Goal: Task Accomplishment & Management: Use online tool/utility

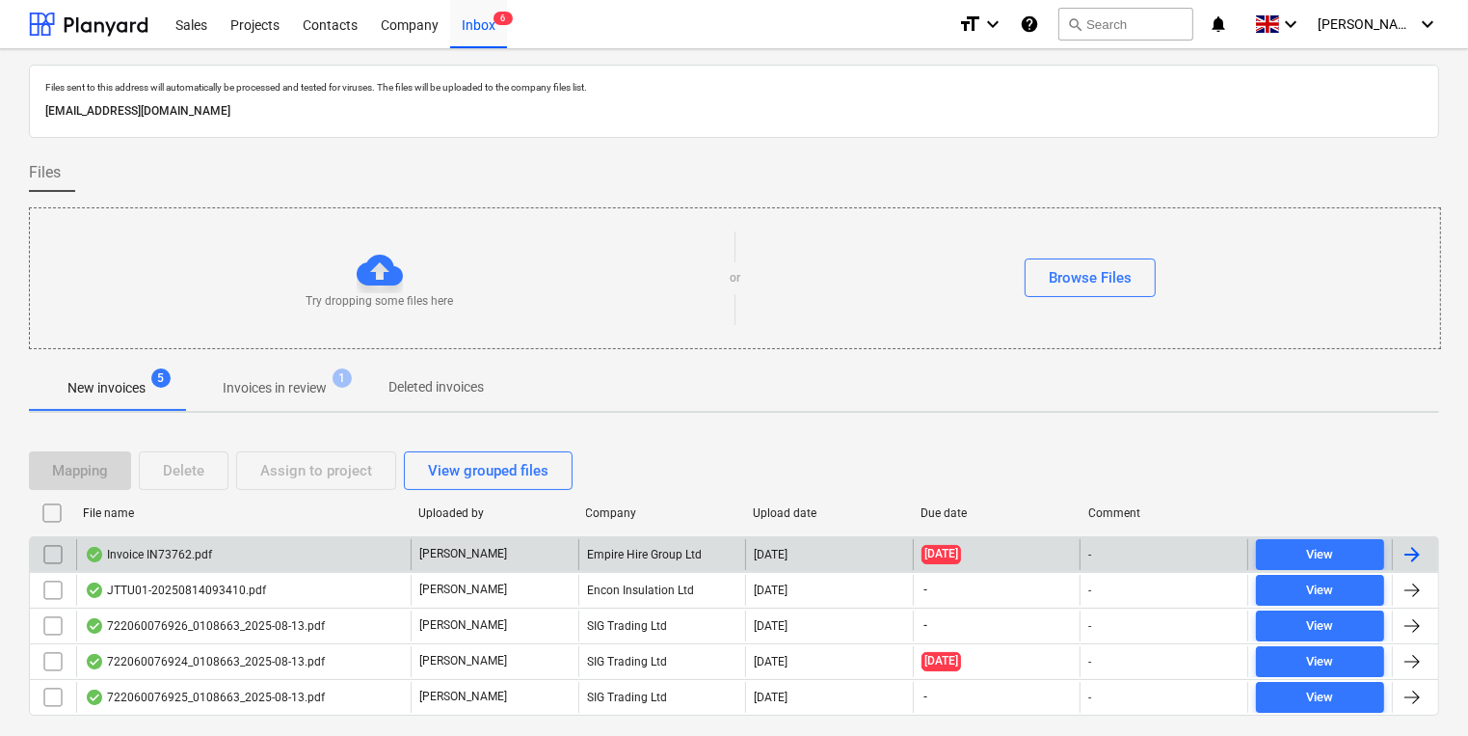
click at [144, 547] on div "Invoice IN73762.pdf" at bounding box center [148, 554] width 127 height 15
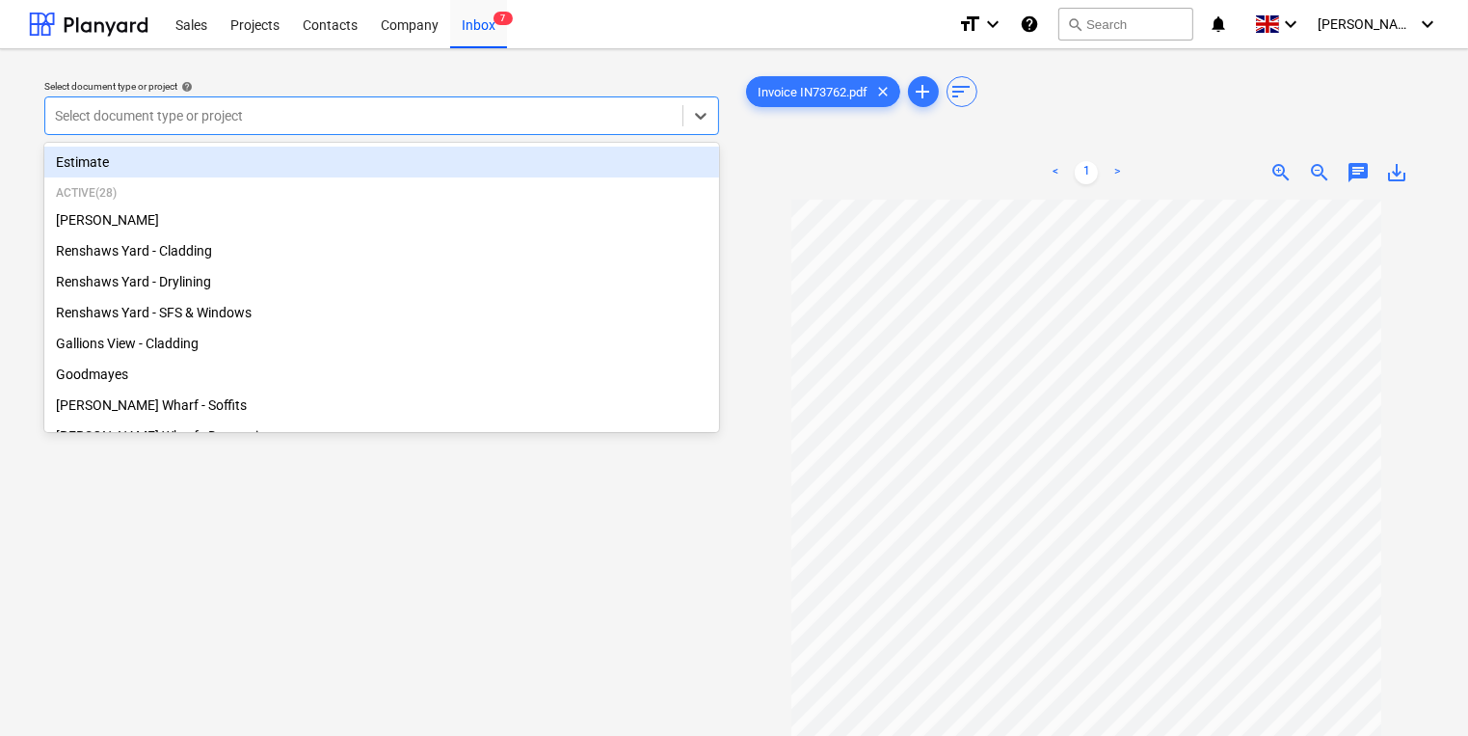
click at [431, 120] on div at bounding box center [364, 115] width 618 height 19
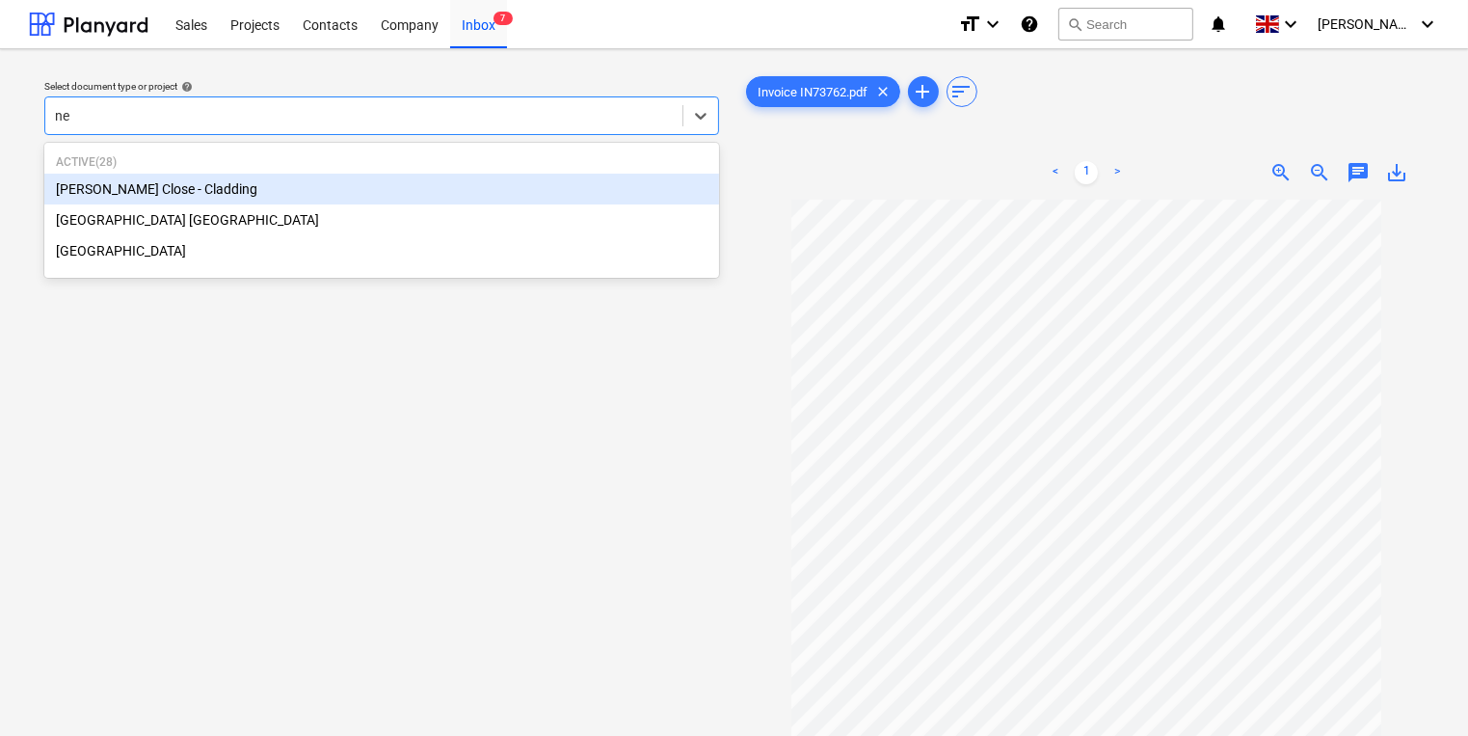
type input "new"
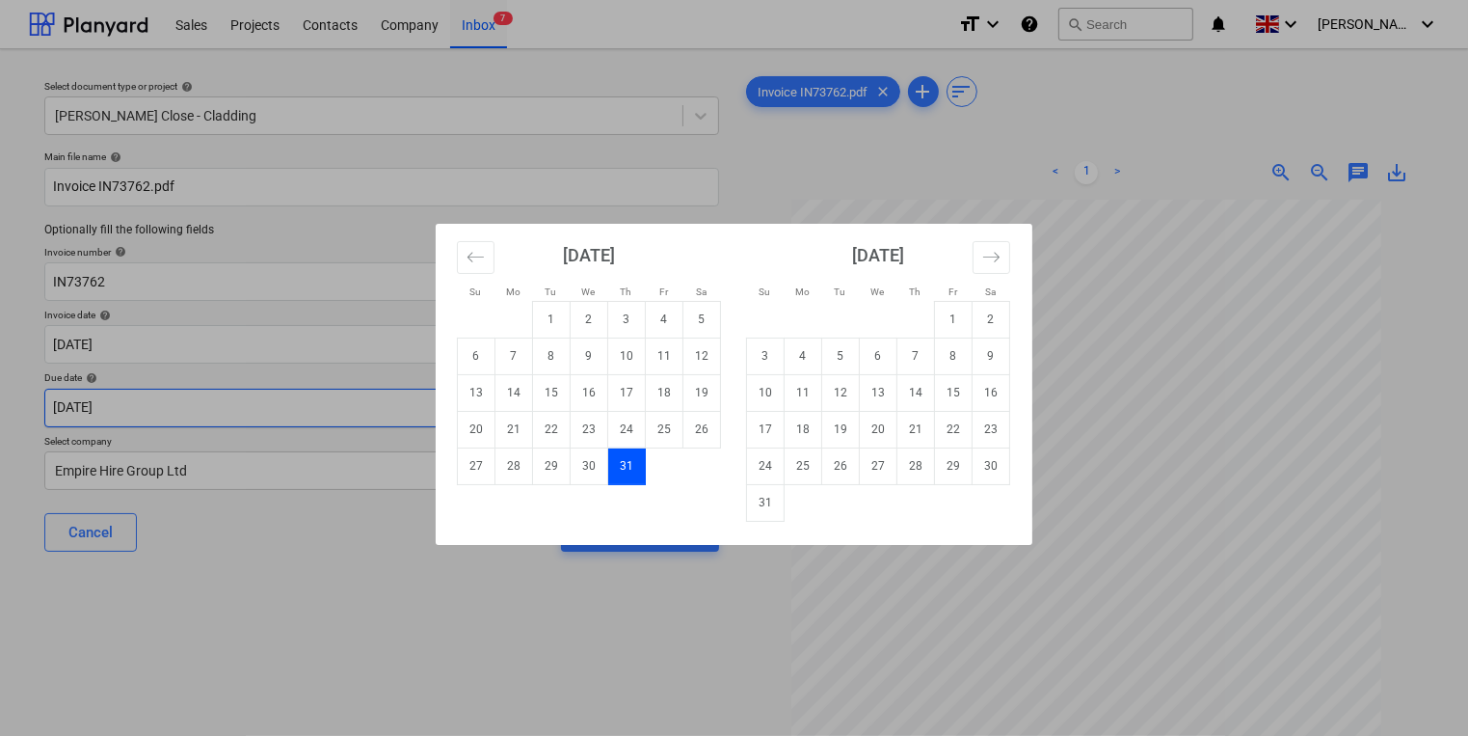
click at [529, 413] on body "Sales Projects Contacts Company Inbox 7 format_size keyboard_arrow_down help se…" at bounding box center [734, 368] width 1468 height 736
click at [764, 501] on td "31" at bounding box center [766, 502] width 38 height 37
type input "[DATE]"
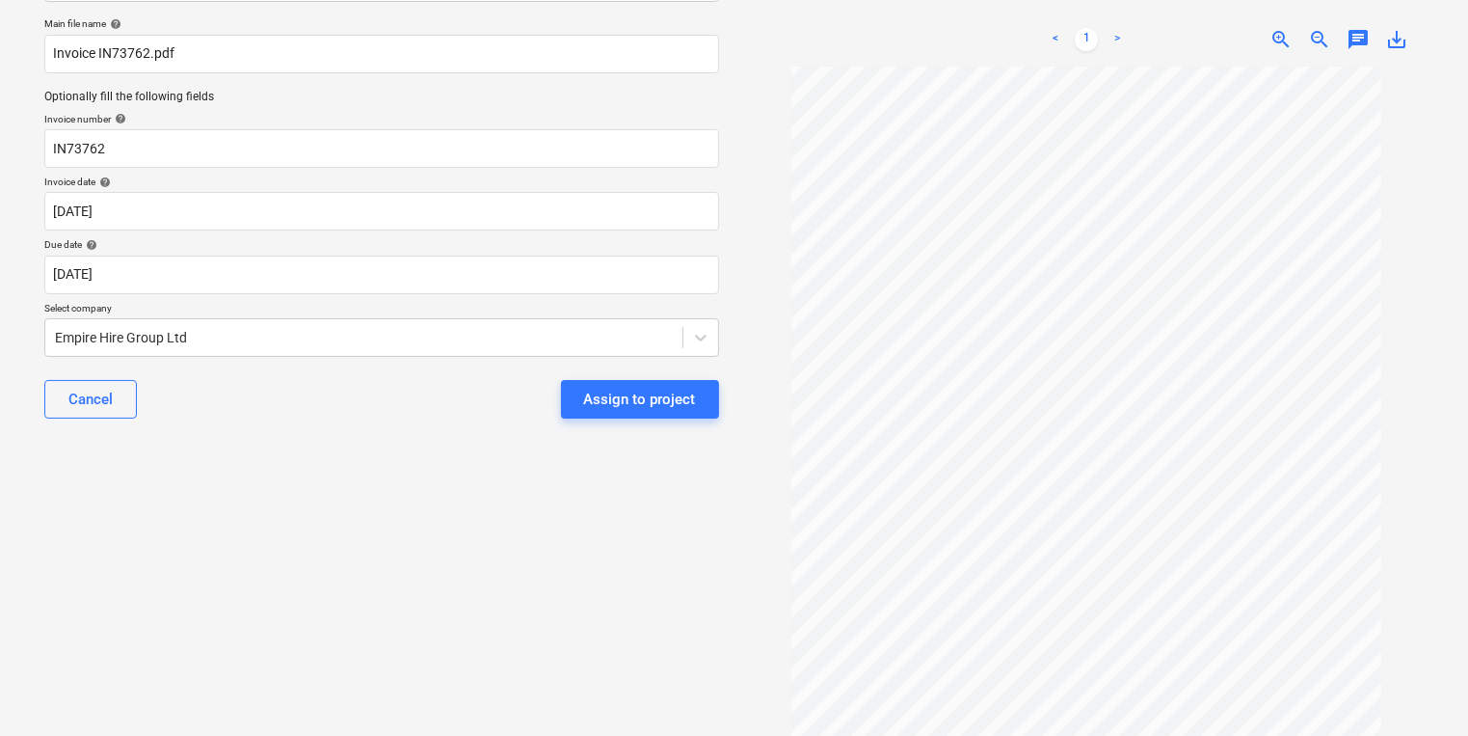
scroll to position [169, 0]
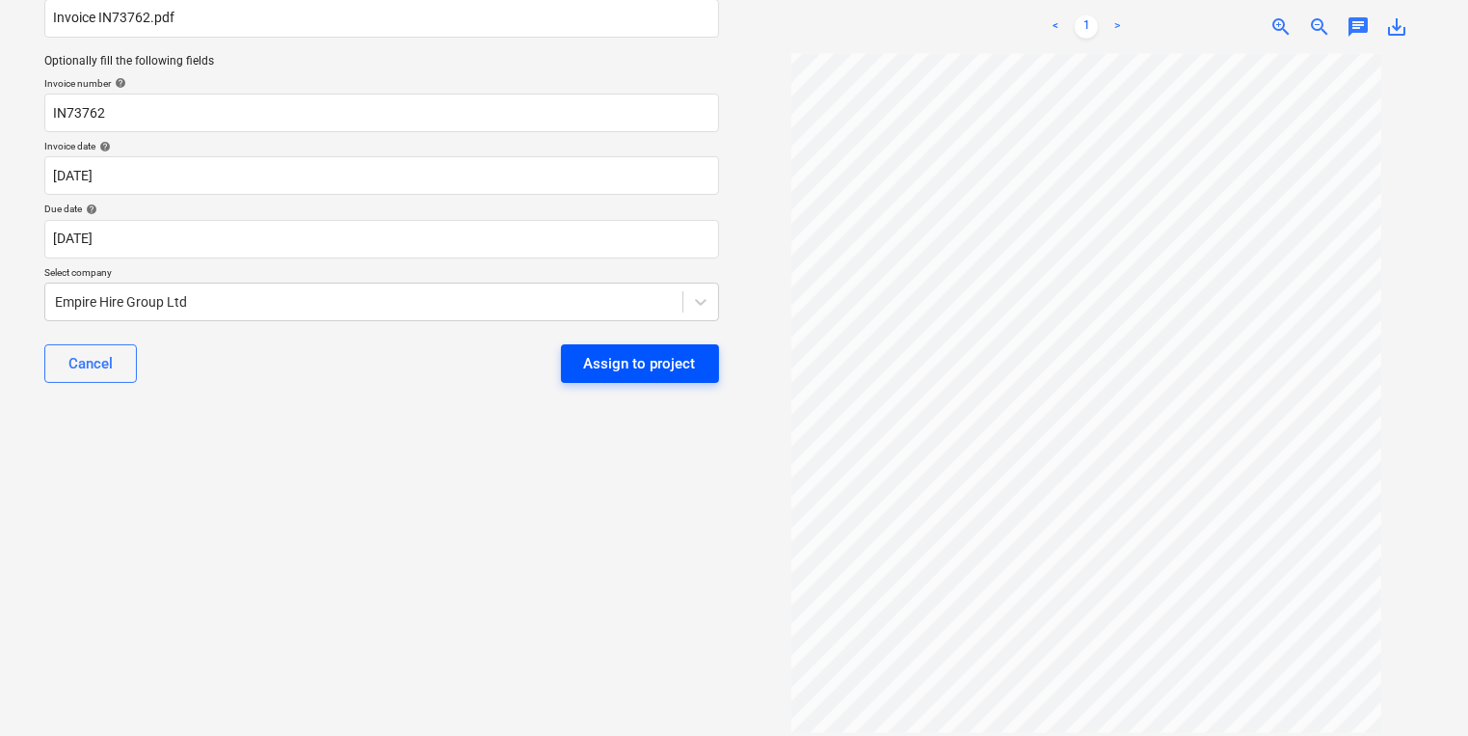
click at [627, 370] on div "Assign to project" at bounding box center [640, 363] width 112 height 25
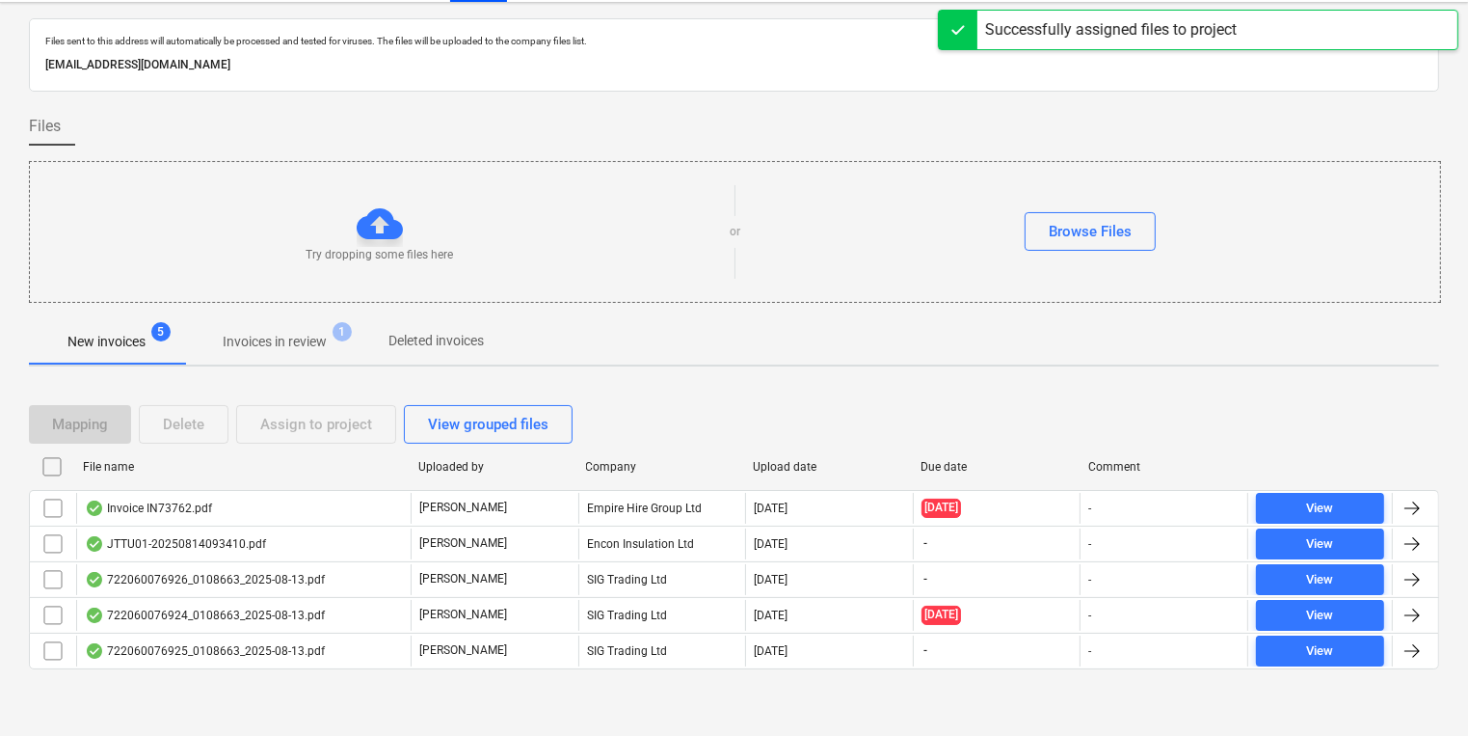
scroll to position [11, 0]
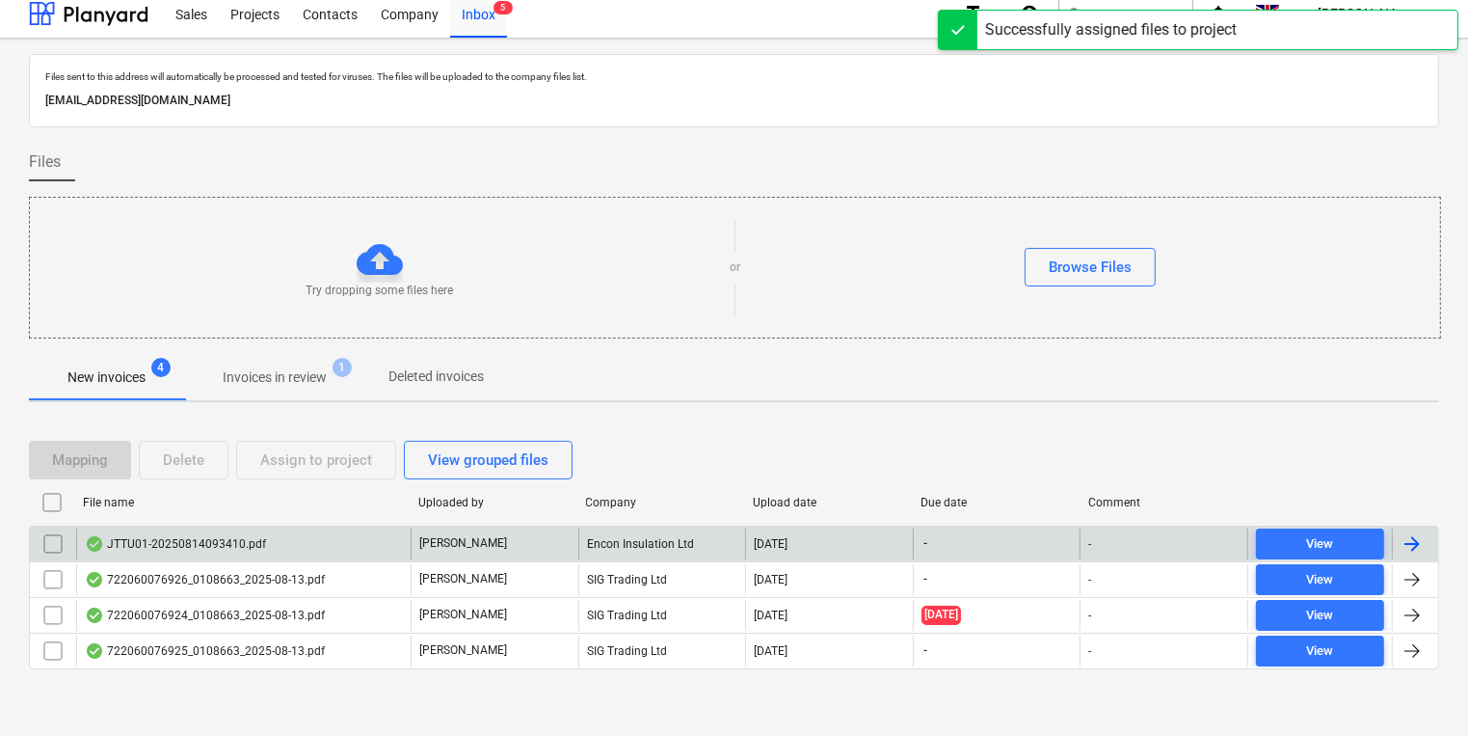
click at [241, 538] on div "JTTU01-20250814093410.pdf" at bounding box center [175, 543] width 181 height 15
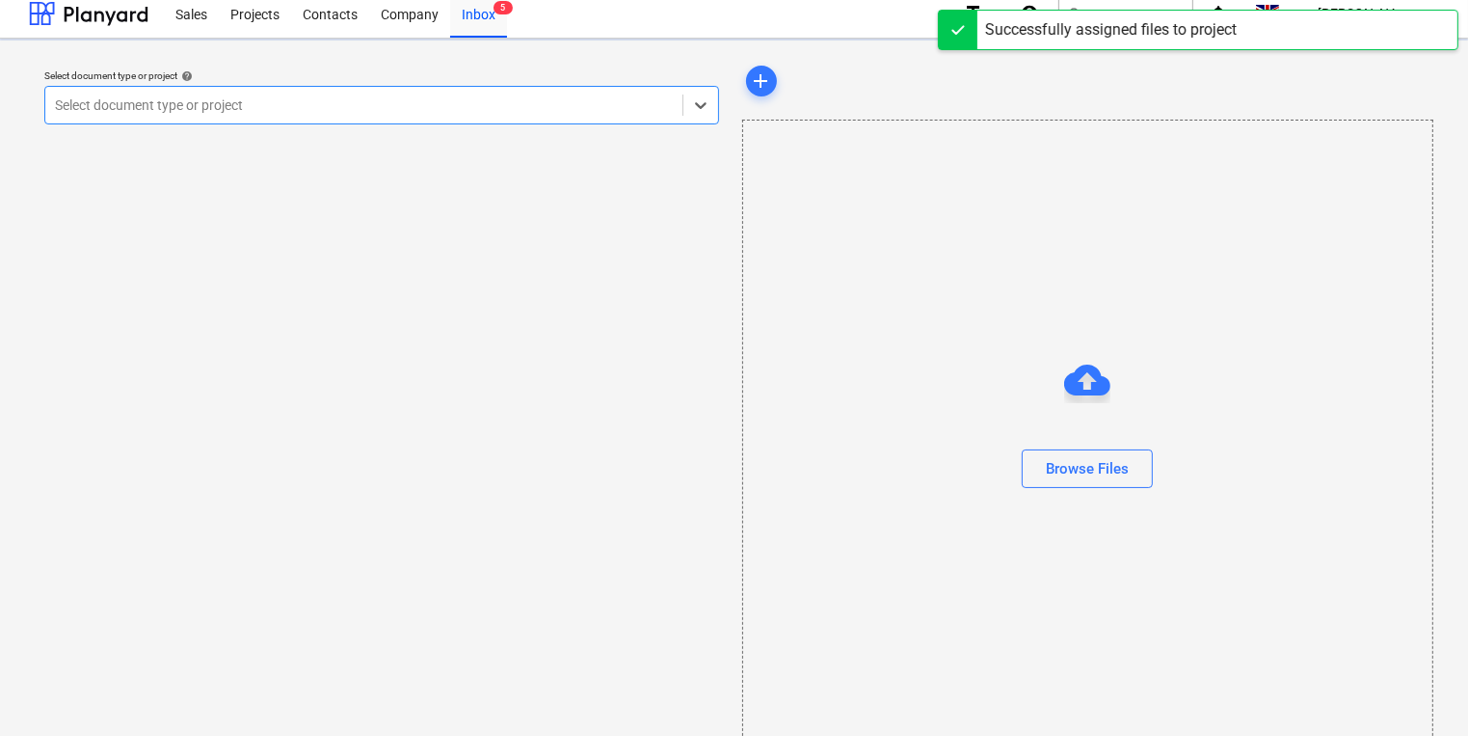
scroll to position [39, 0]
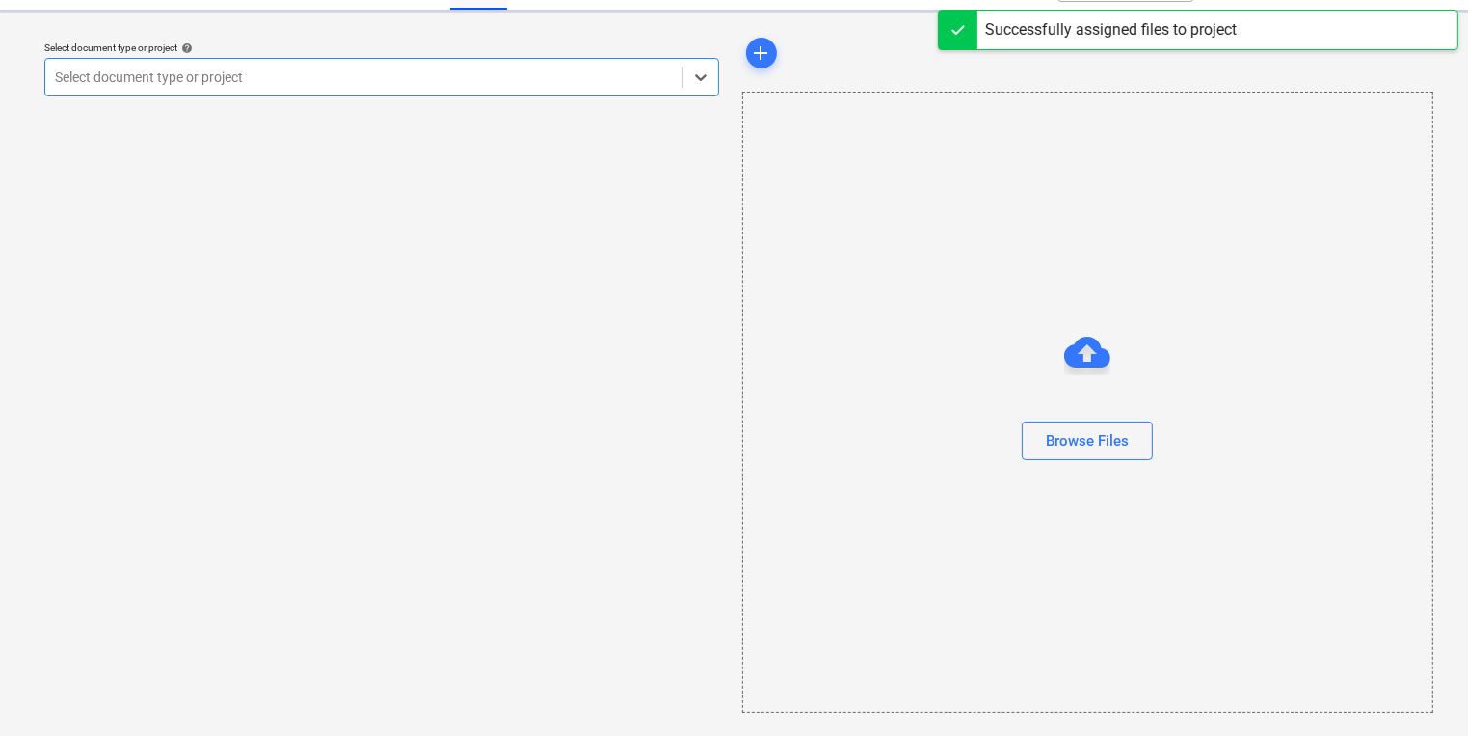
click at [241, 538] on div "Select document type or project help option , selected. Select is focused ,type…" at bounding box center [382, 373] width 706 height 694
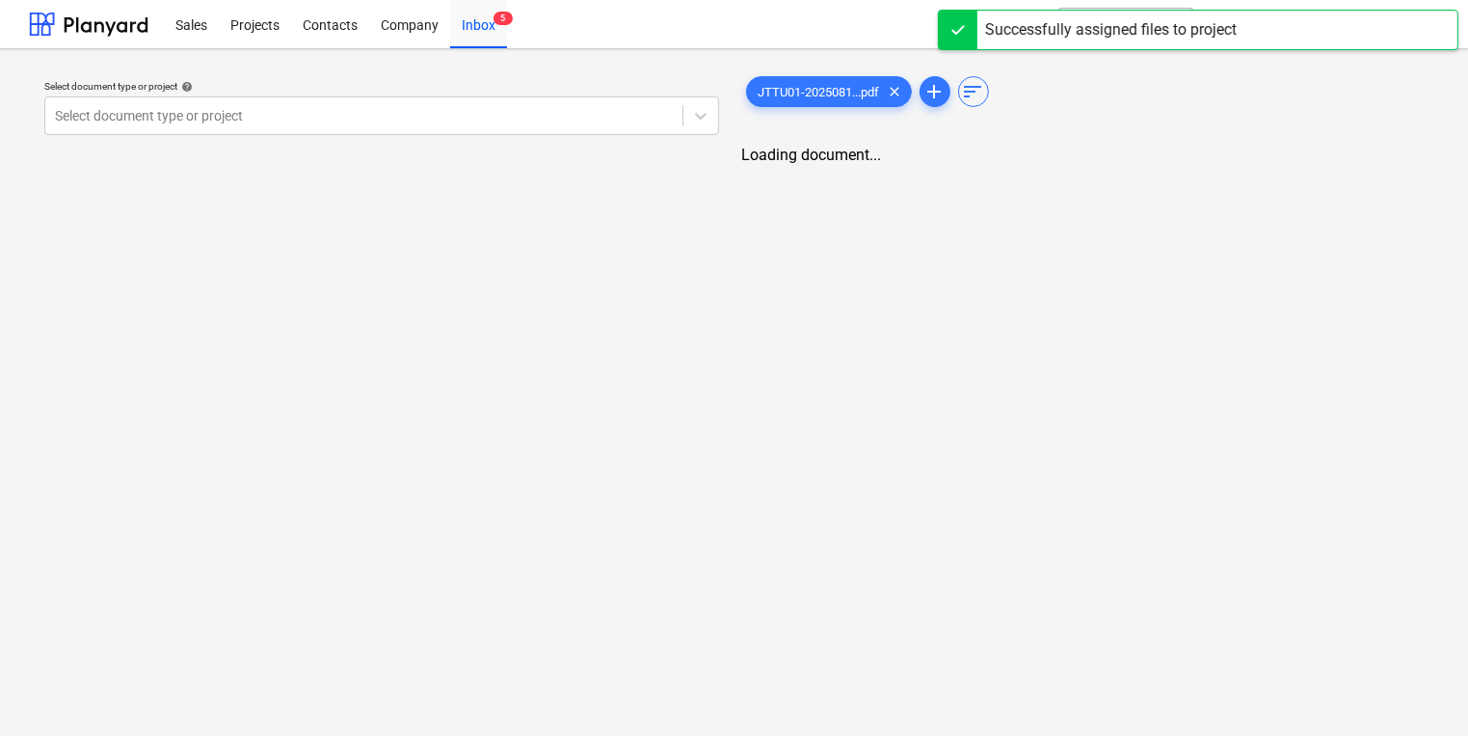
scroll to position [0, 0]
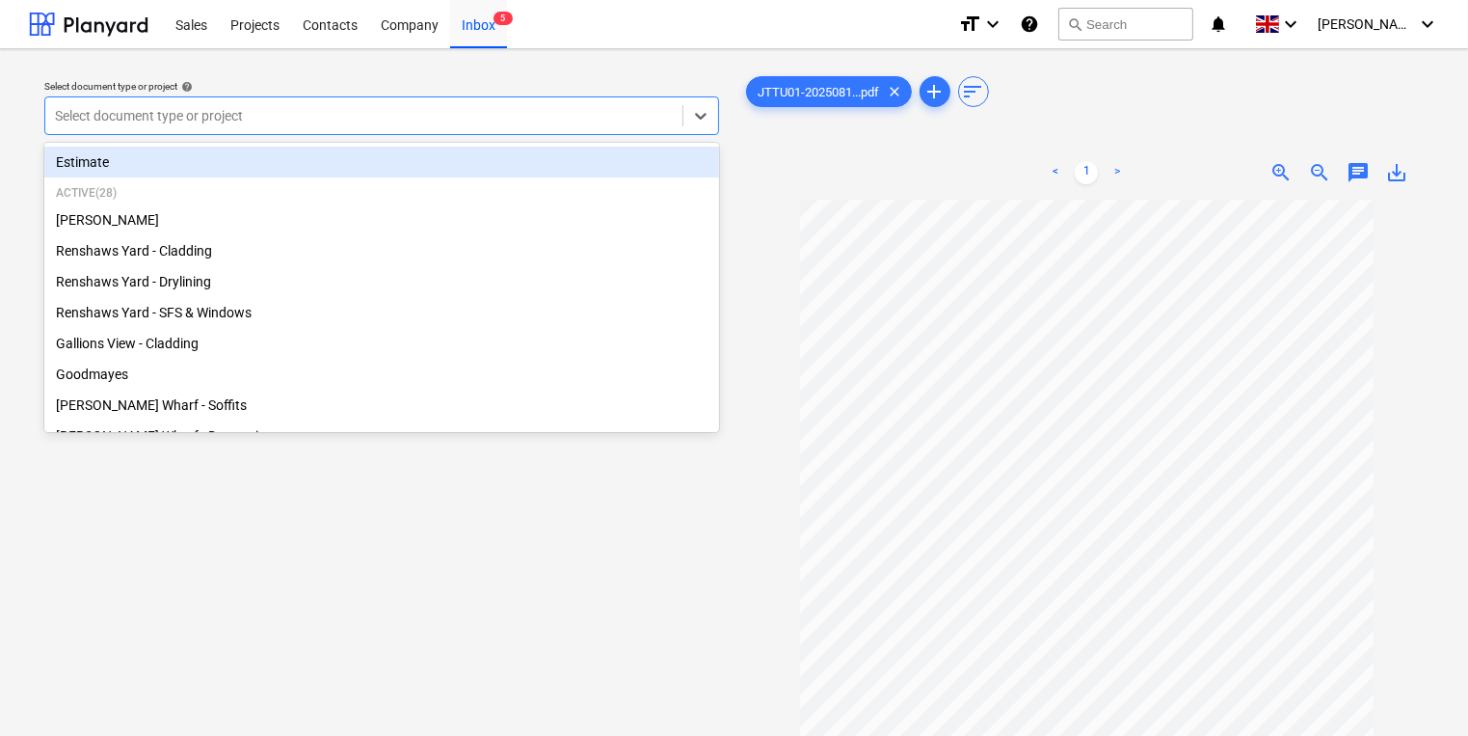
click at [486, 121] on div at bounding box center [364, 115] width 618 height 19
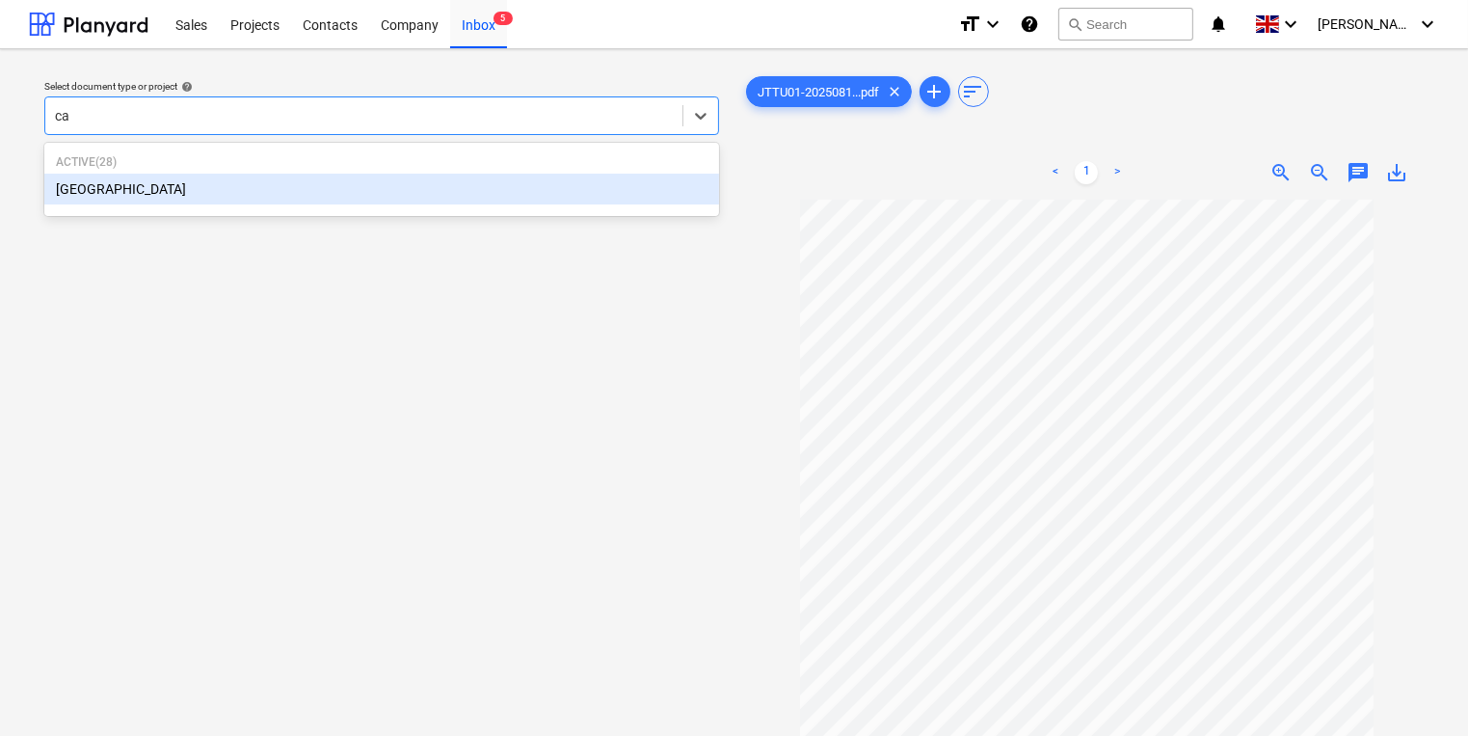
type input "cam"
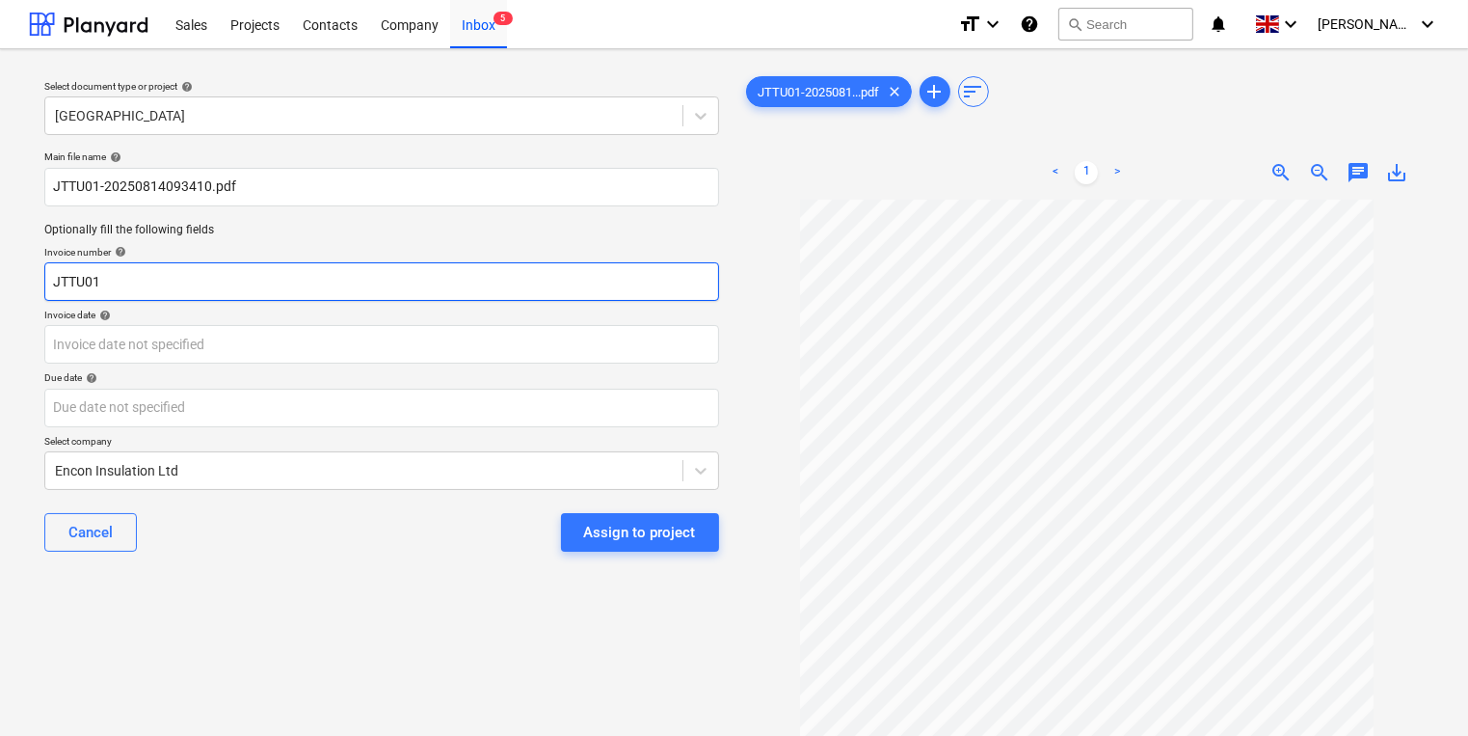
drag, startPoint x: 106, startPoint y: 285, endPoint x: 7, endPoint y: 285, distance: 99.3
click at [7, 285] on div "Select document type or project help Camden Goods Yard Main file name help JTTU…" at bounding box center [734, 476] width 1468 height 855
type input "518581"
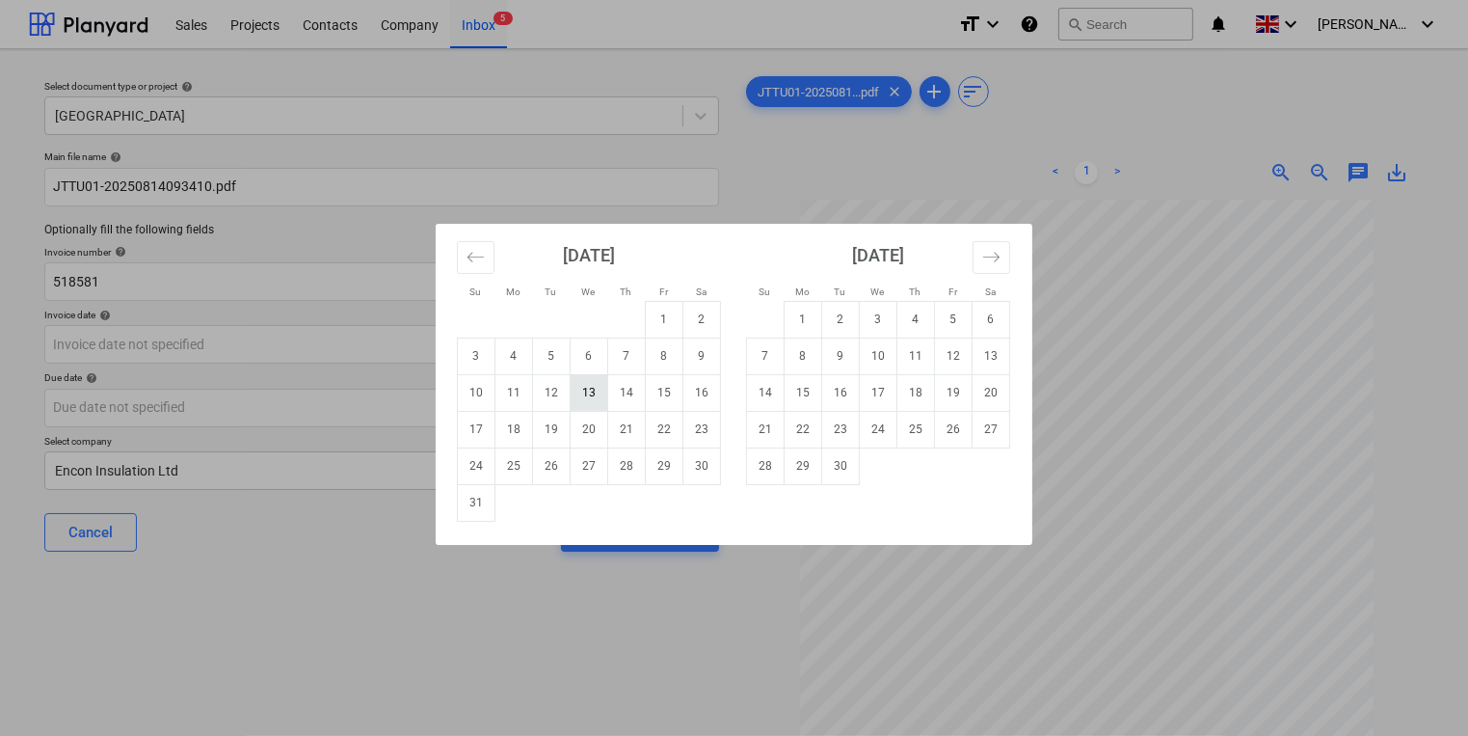
click at [594, 393] on td "13" at bounding box center [590, 392] width 38 height 37
type input "[DATE]"
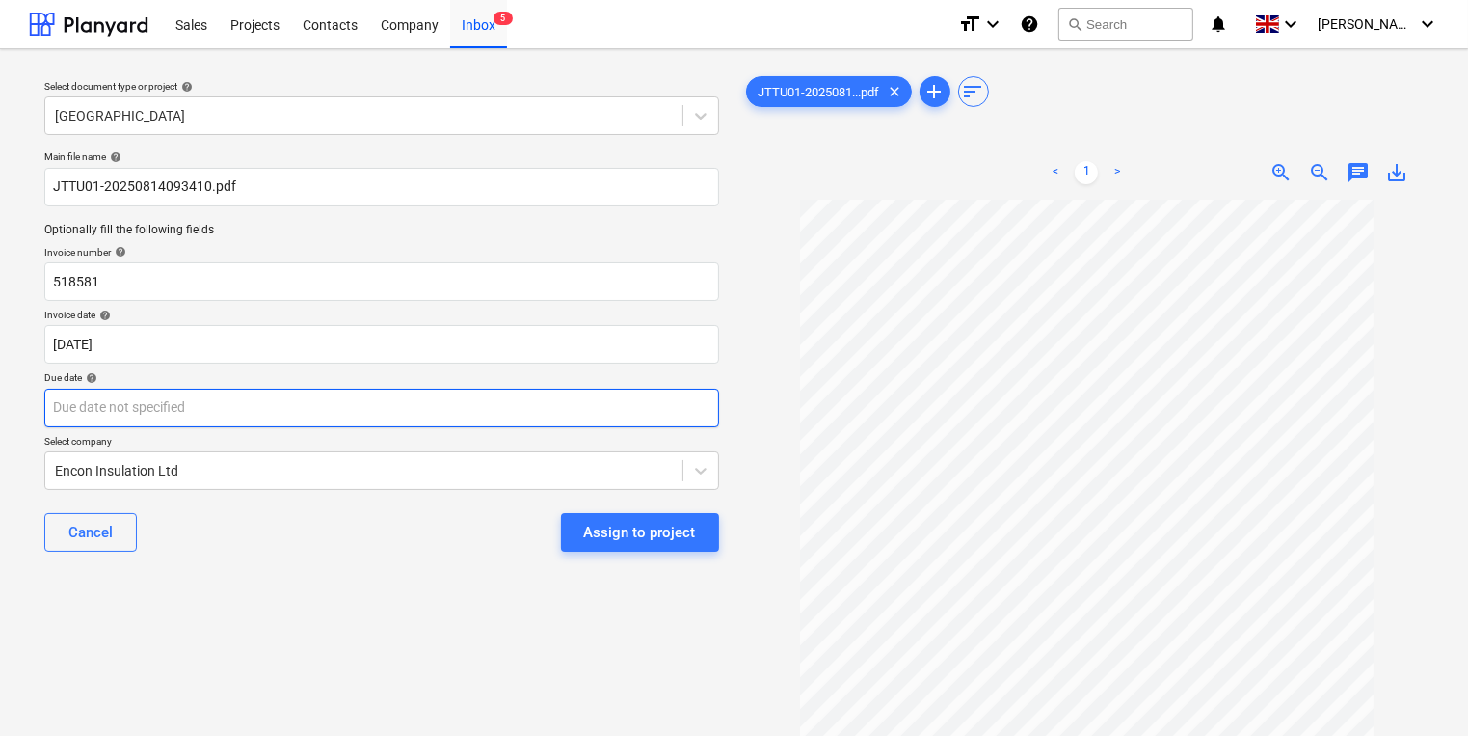
click at [467, 416] on body "Sales Projects Contacts Company Inbox 5 format_size keyboard_arrow_down help se…" at bounding box center [734, 368] width 1468 height 736
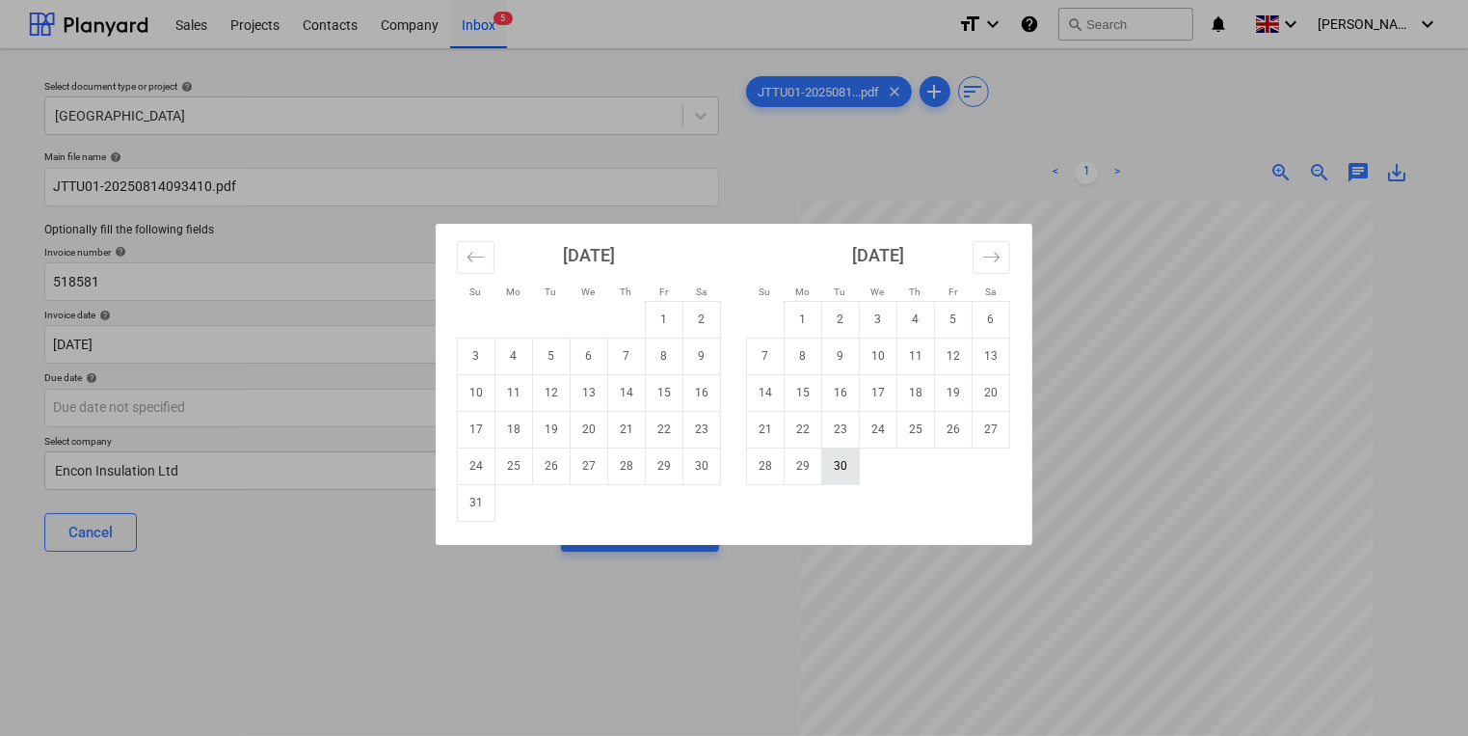
click at [834, 467] on td "30" at bounding box center [841, 465] width 38 height 37
type input "[DATE]"
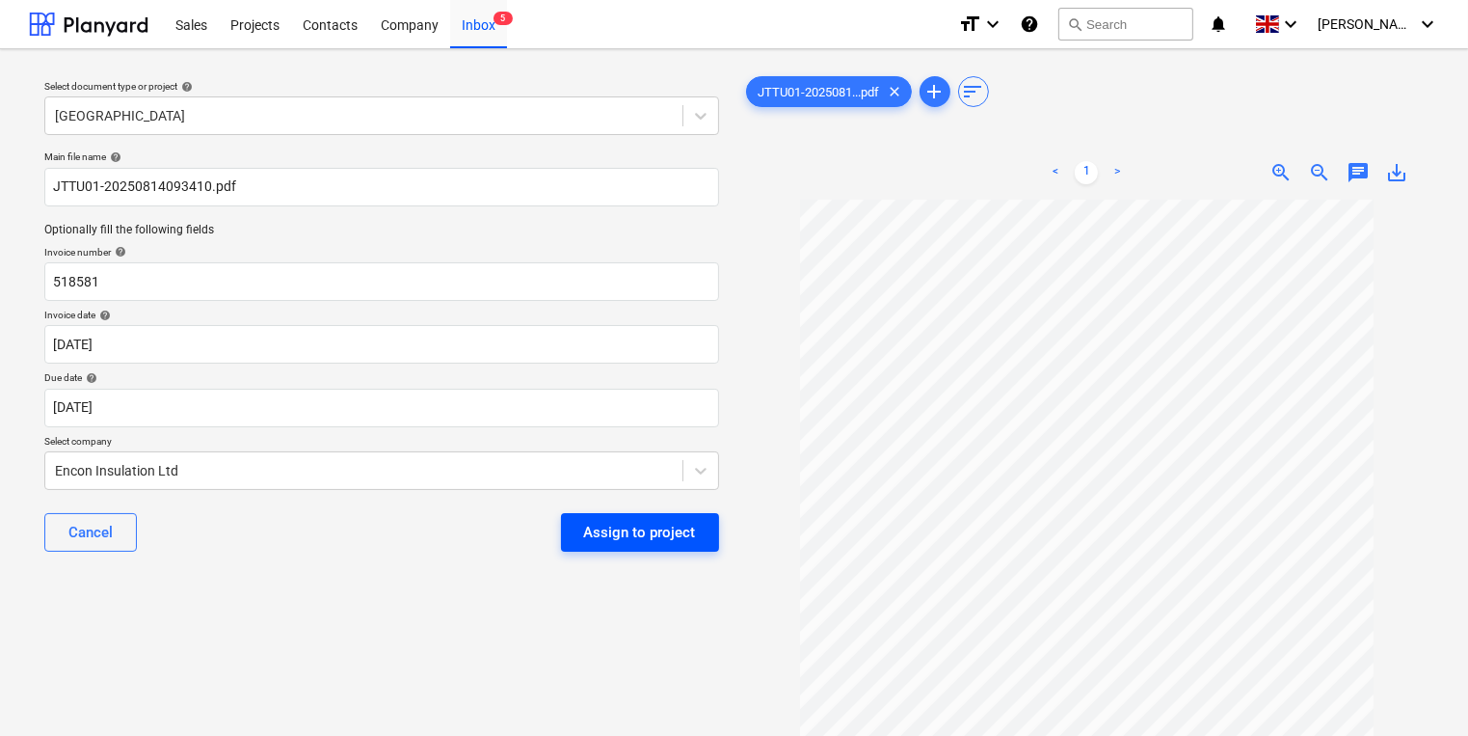
click at [687, 544] on div "Assign to project" at bounding box center [640, 532] width 112 height 25
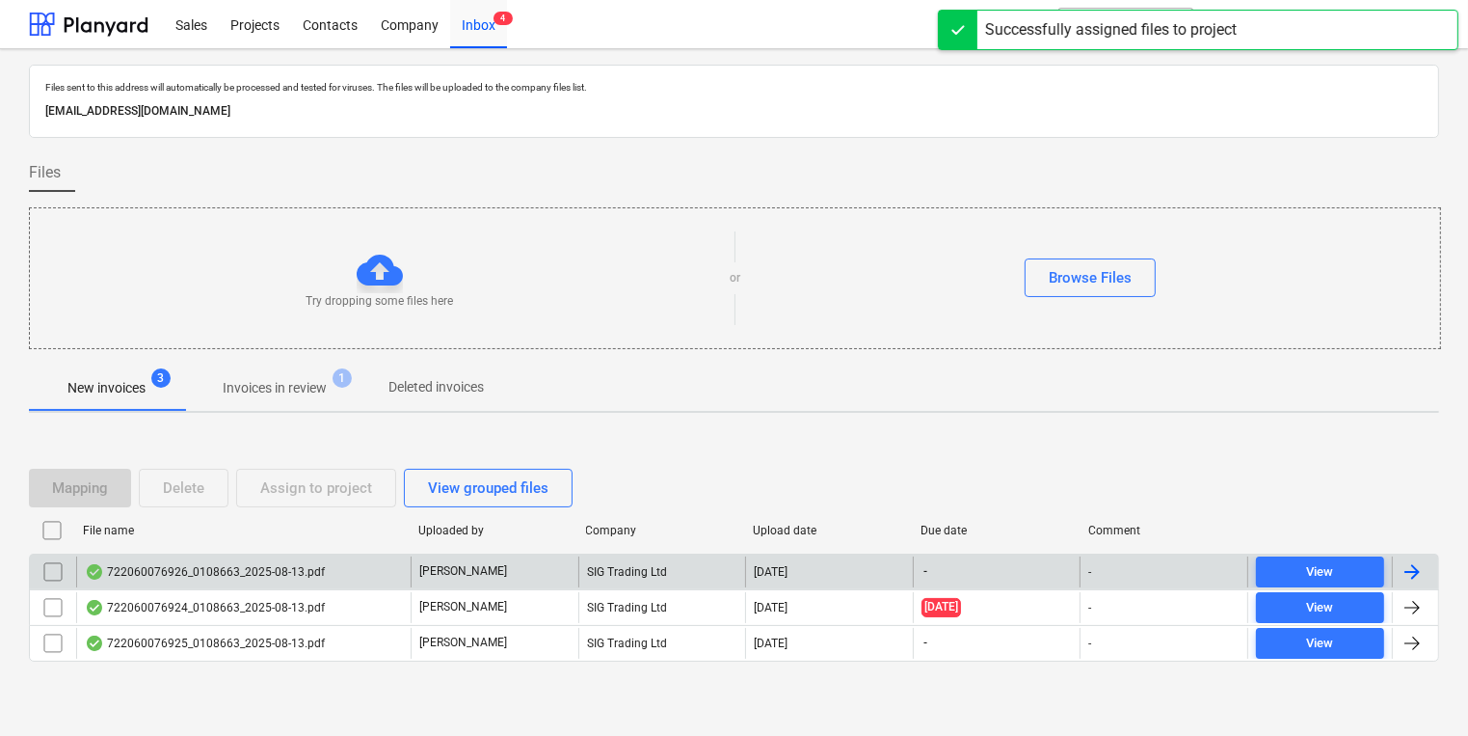
click at [339, 565] on div "722060076926_0108663_2025-08-13.pdf" at bounding box center [243, 571] width 335 height 31
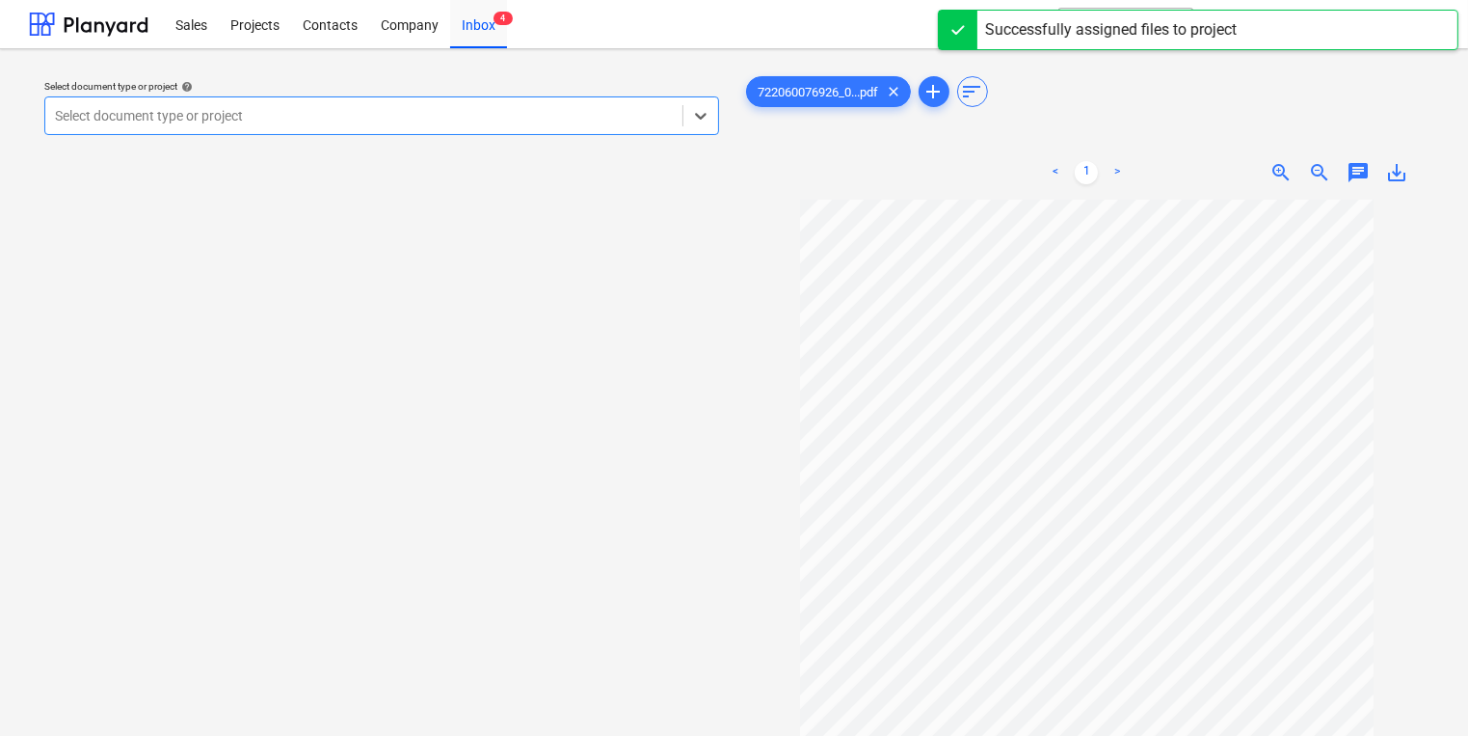
scroll to position [133, 0]
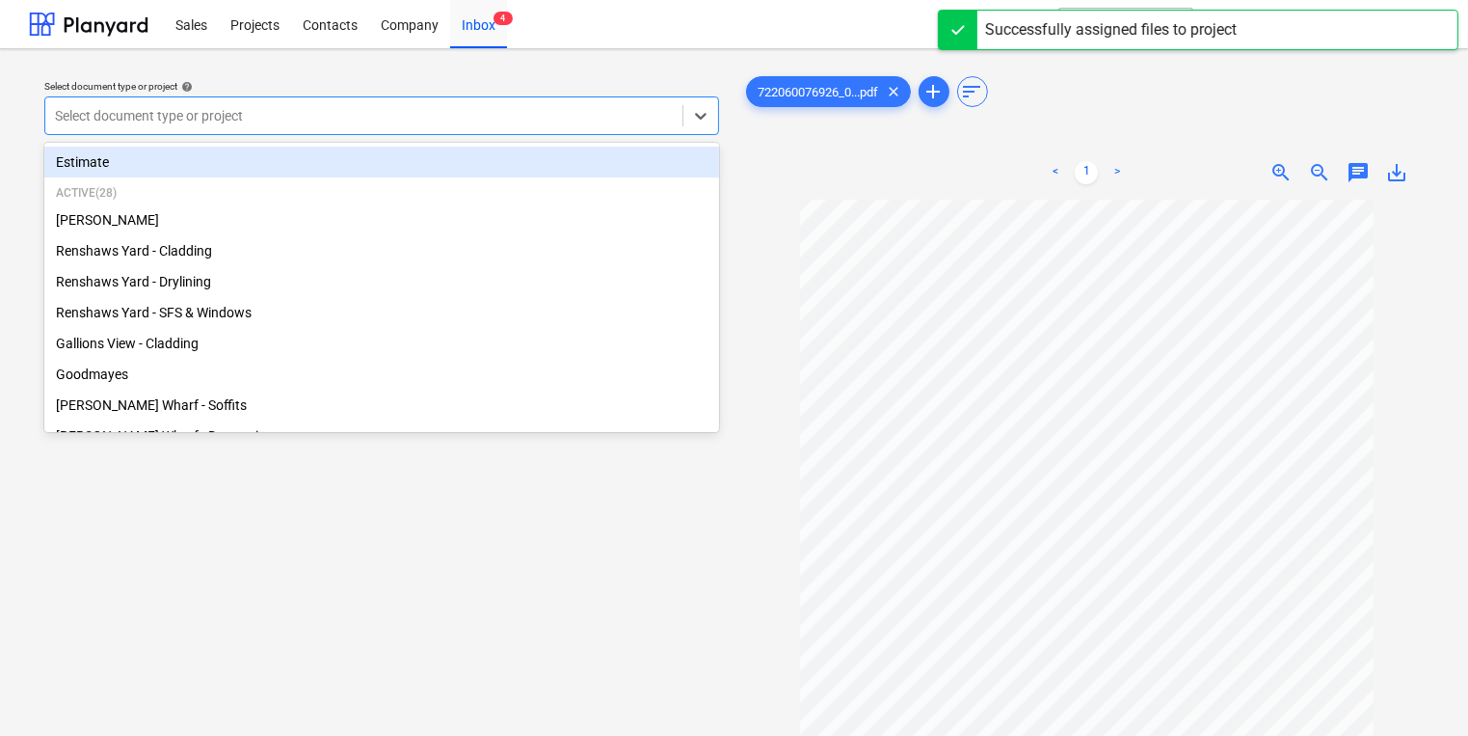
click at [422, 117] on div at bounding box center [364, 115] width 618 height 19
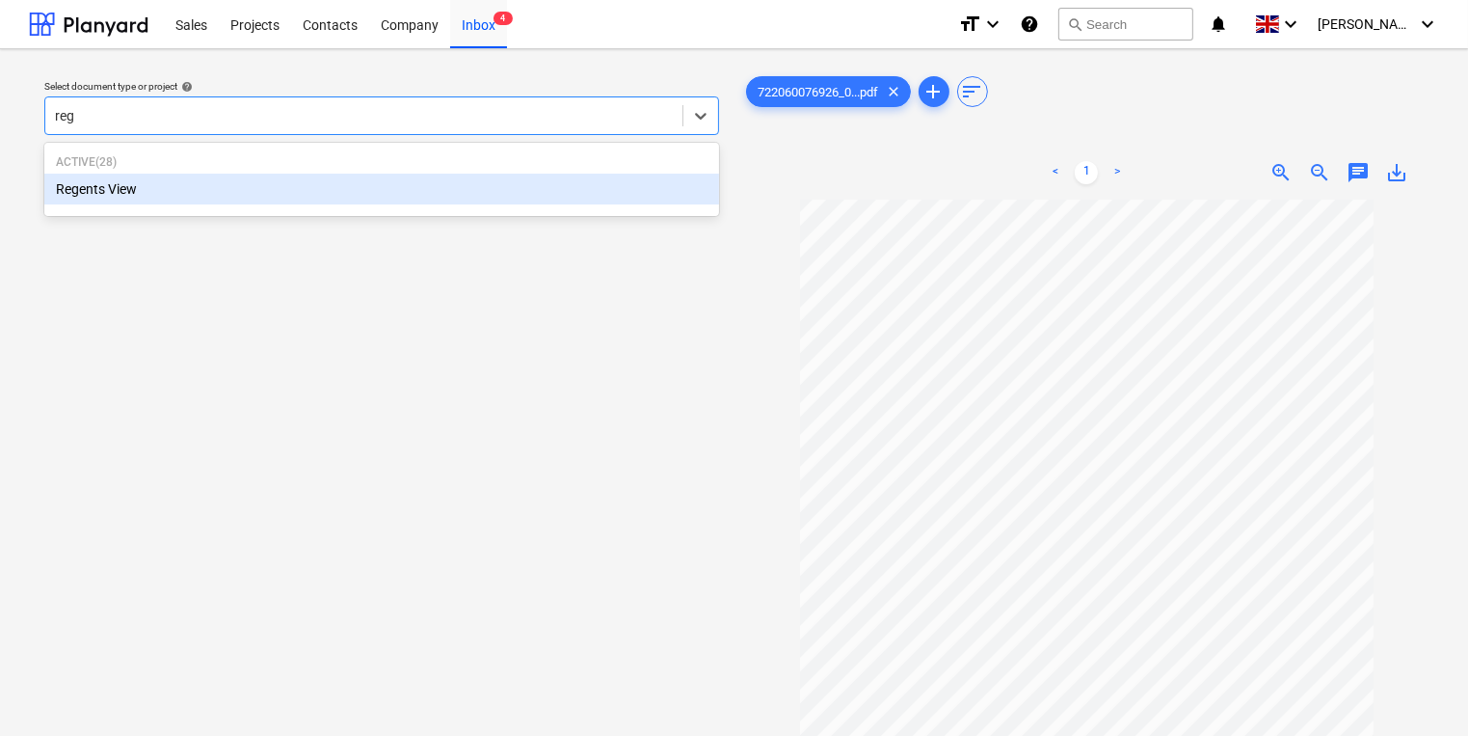
type input "rege"
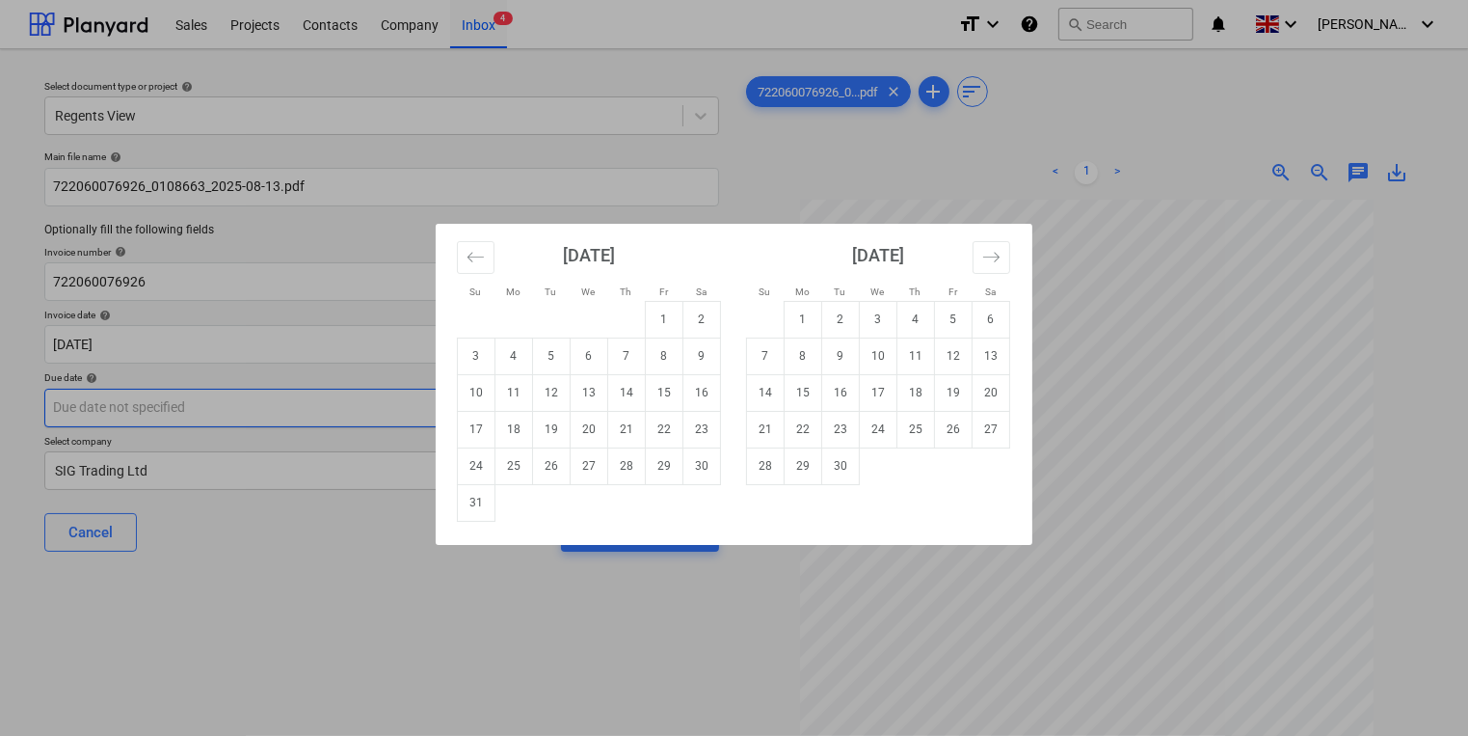
click at [244, 410] on body "Sales Projects Contacts Company Inbox 4 format_size keyboard_arrow_down help se…" at bounding box center [734, 368] width 1468 height 736
click at [850, 470] on td "30" at bounding box center [841, 465] width 38 height 37
type input "[DATE]"
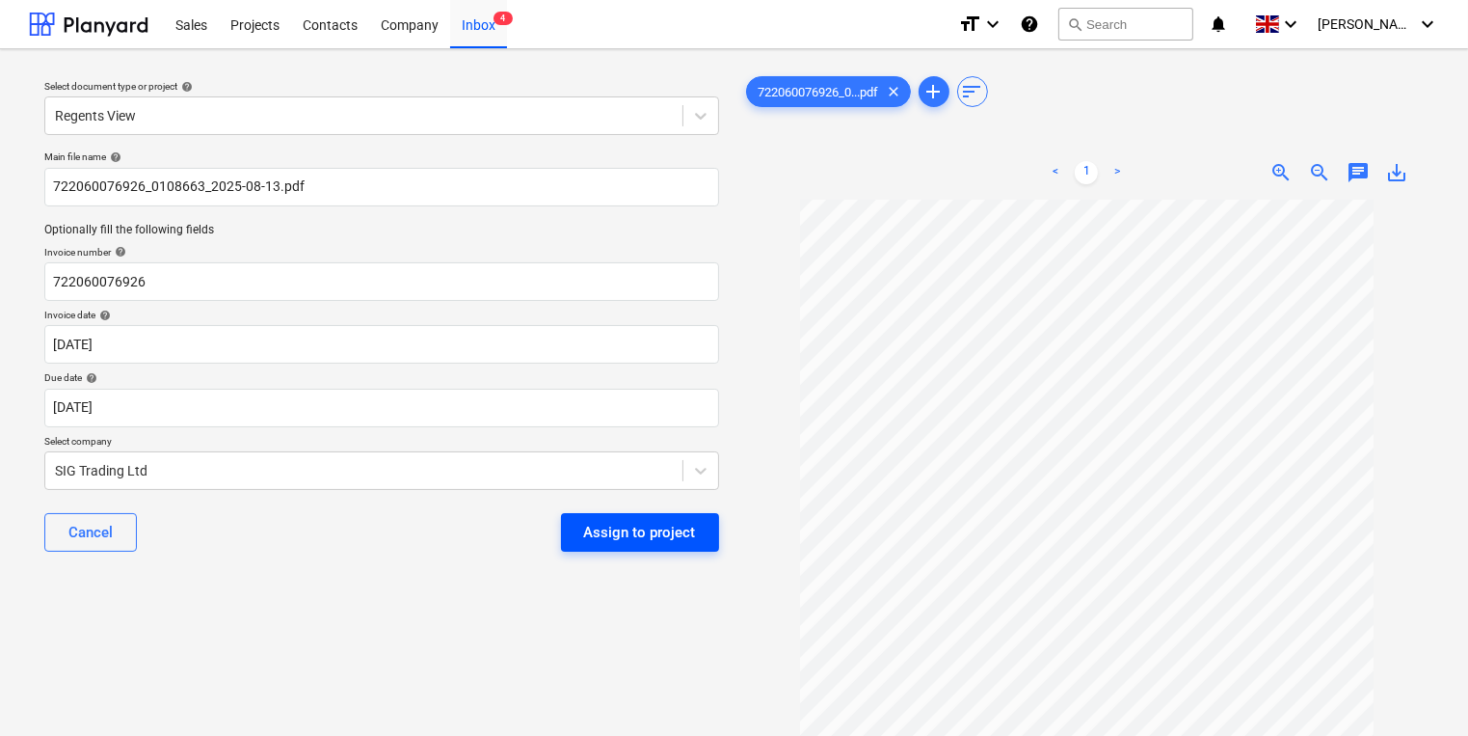
click at [613, 533] on div "Assign to project" at bounding box center [640, 532] width 112 height 25
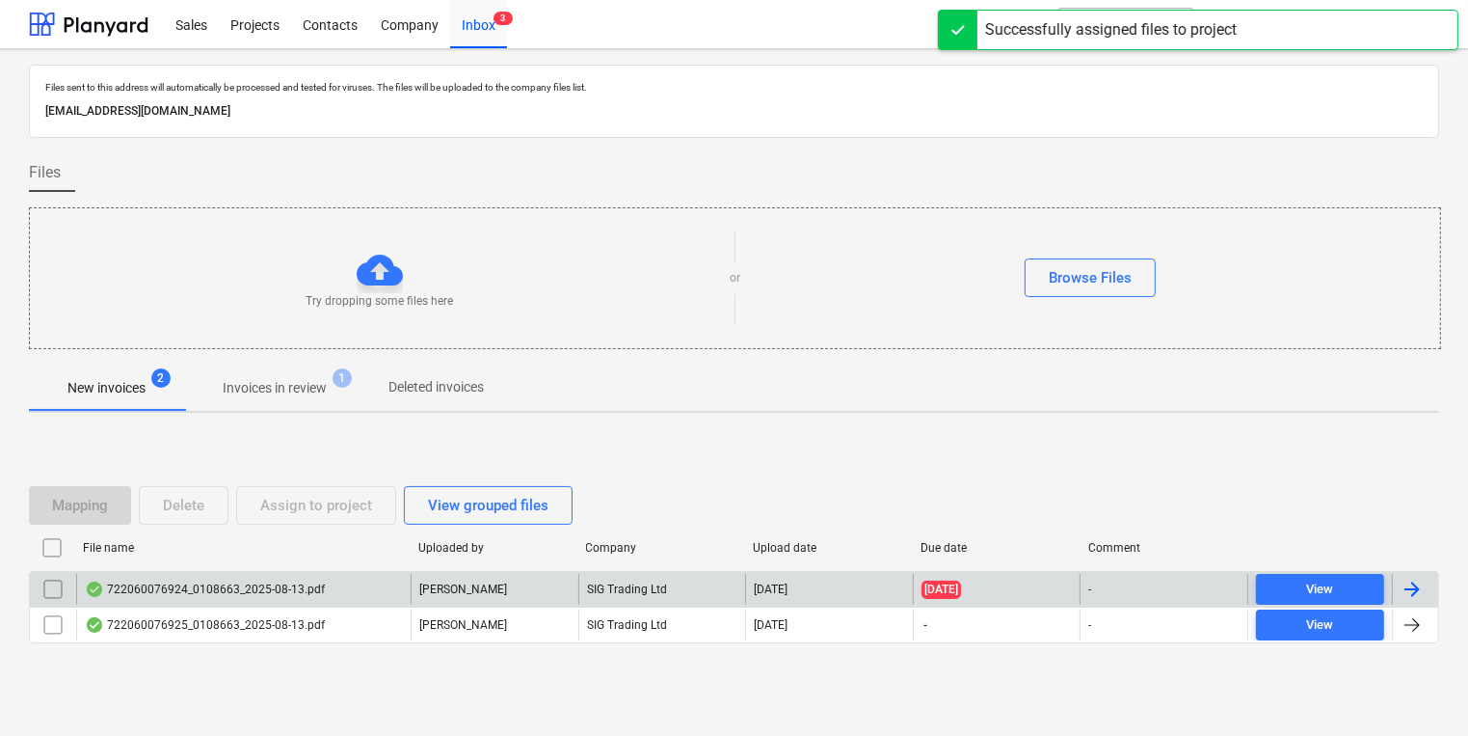
click at [344, 582] on div "722060076924_0108663_2025-08-13.pdf" at bounding box center [243, 589] width 335 height 31
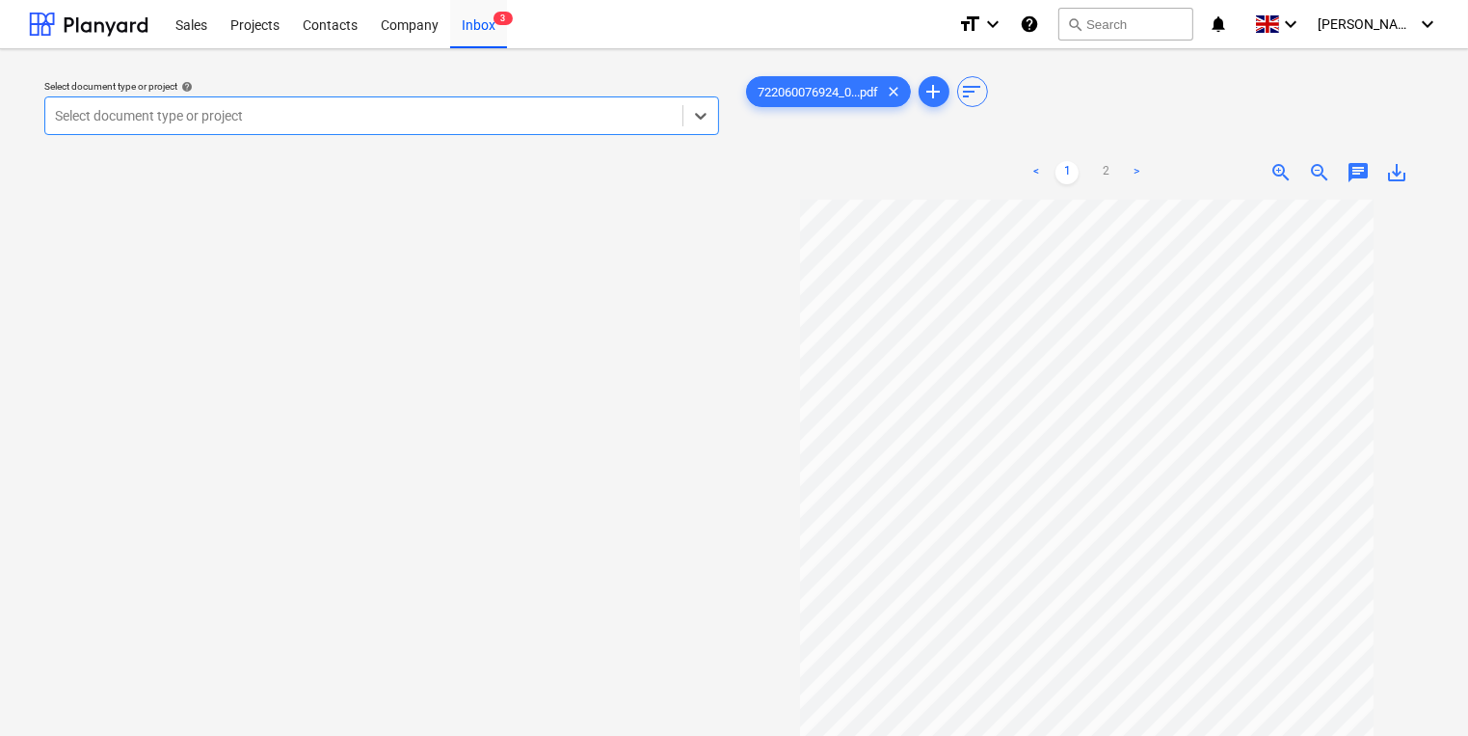
scroll to position [133, 0]
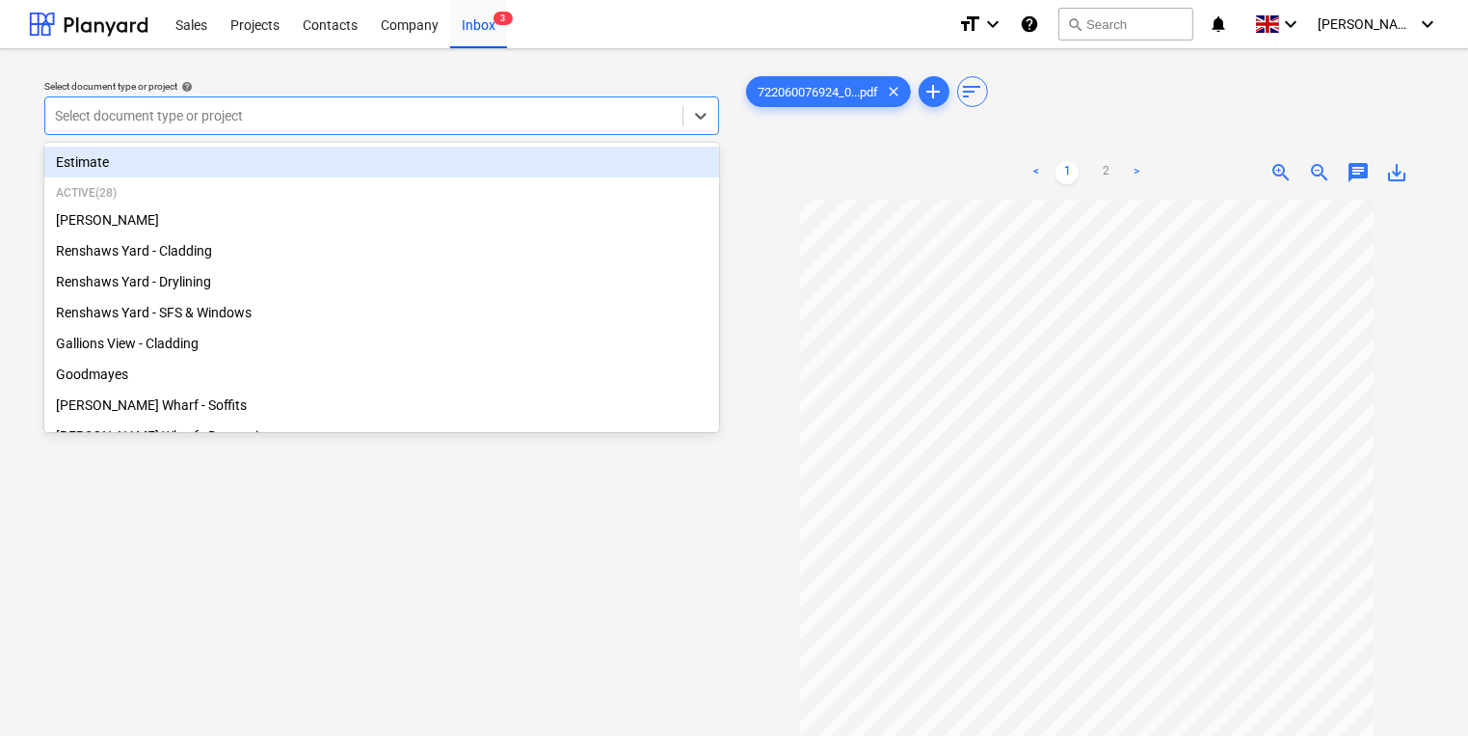
click at [358, 117] on div at bounding box center [364, 115] width 618 height 19
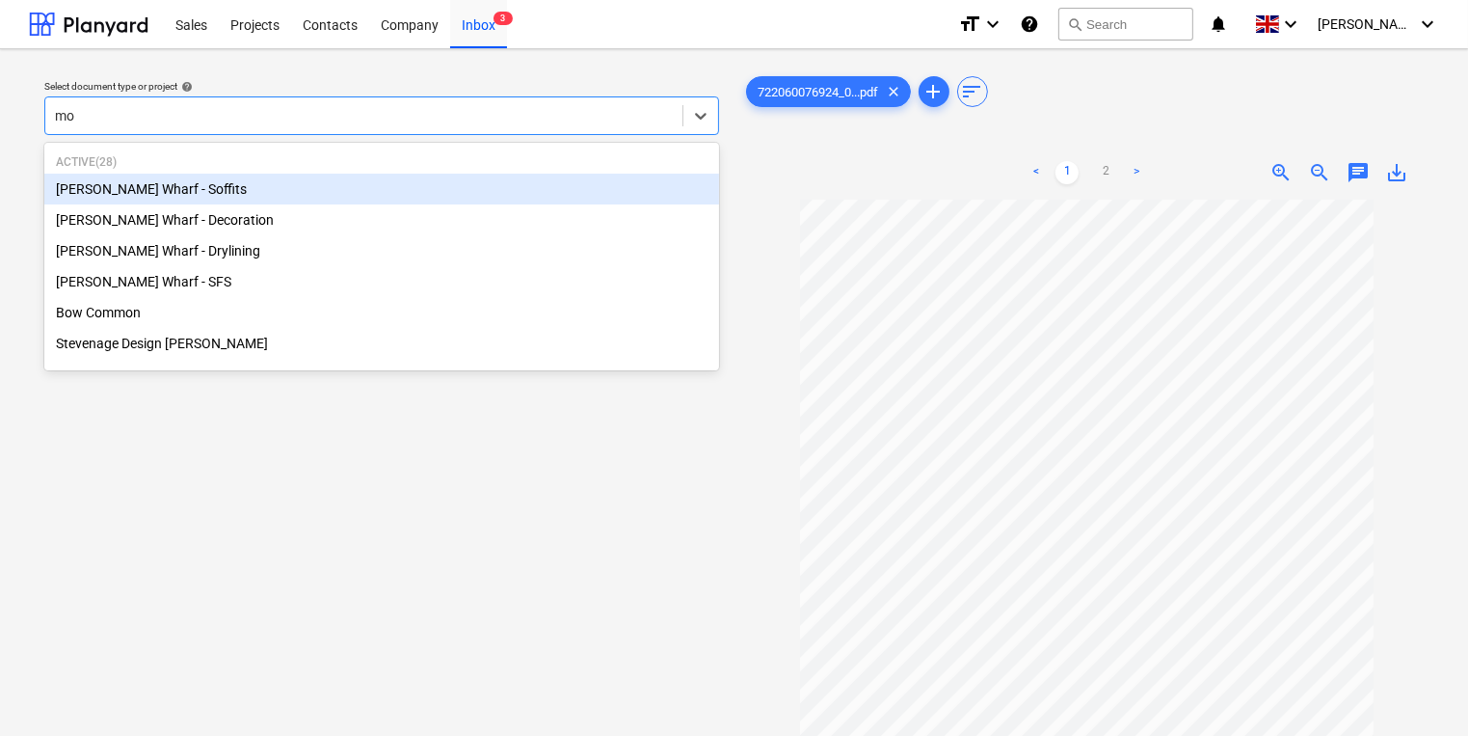
type input "mon"
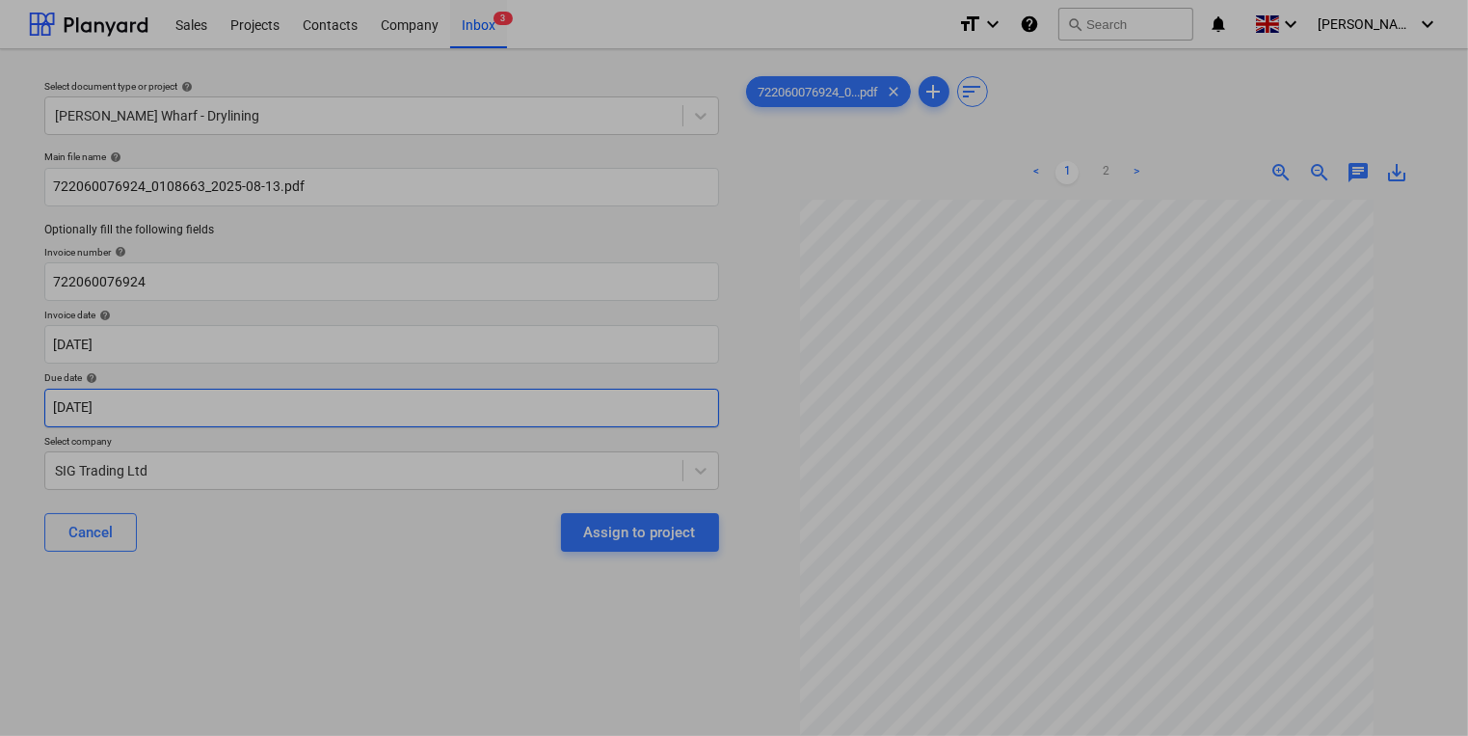
click at [196, 409] on body "Sales Projects Contacts Company Inbox 3 format_size keyboard_arrow_down help se…" at bounding box center [734, 368] width 1468 height 736
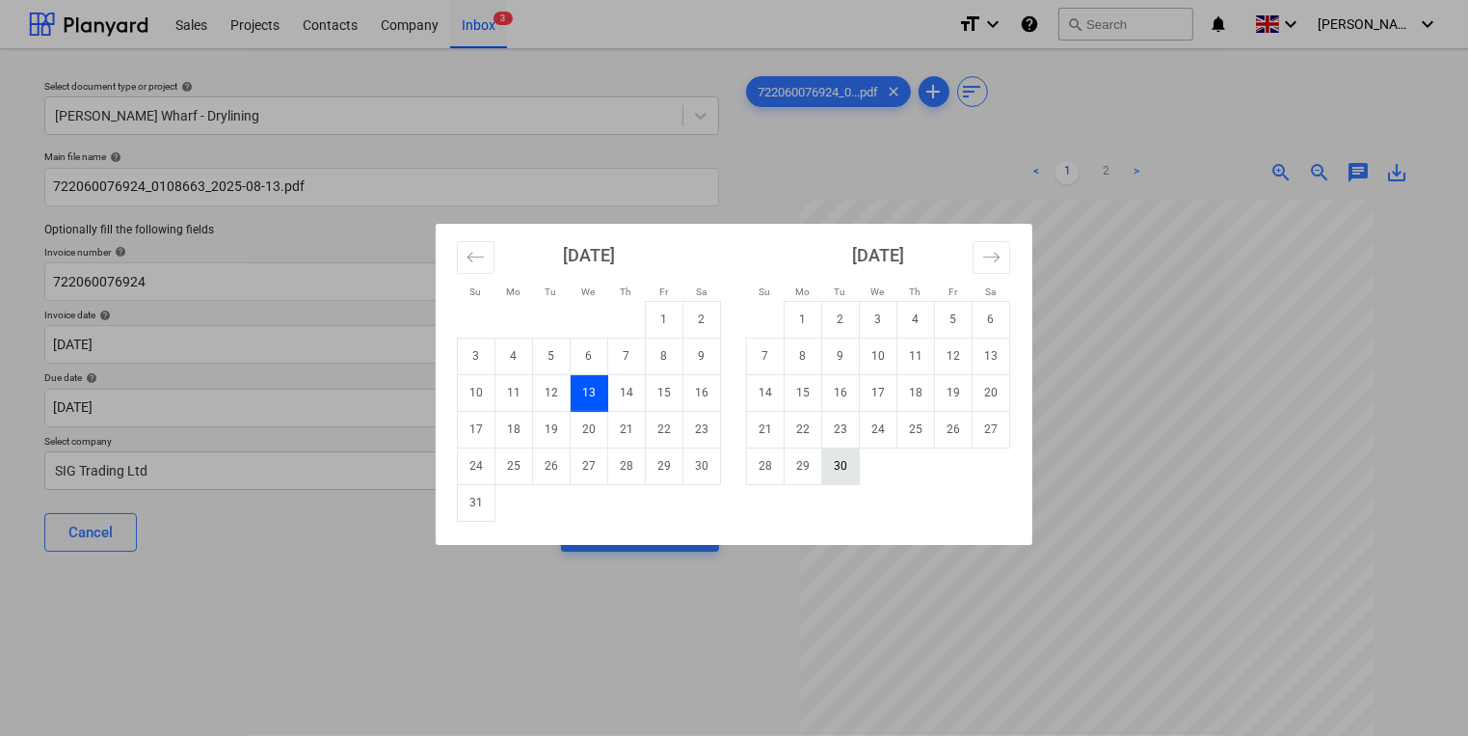
click at [846, 468] on td "30" at bounding box center [841, 465] width 38 height 37
type input "[DATE]"
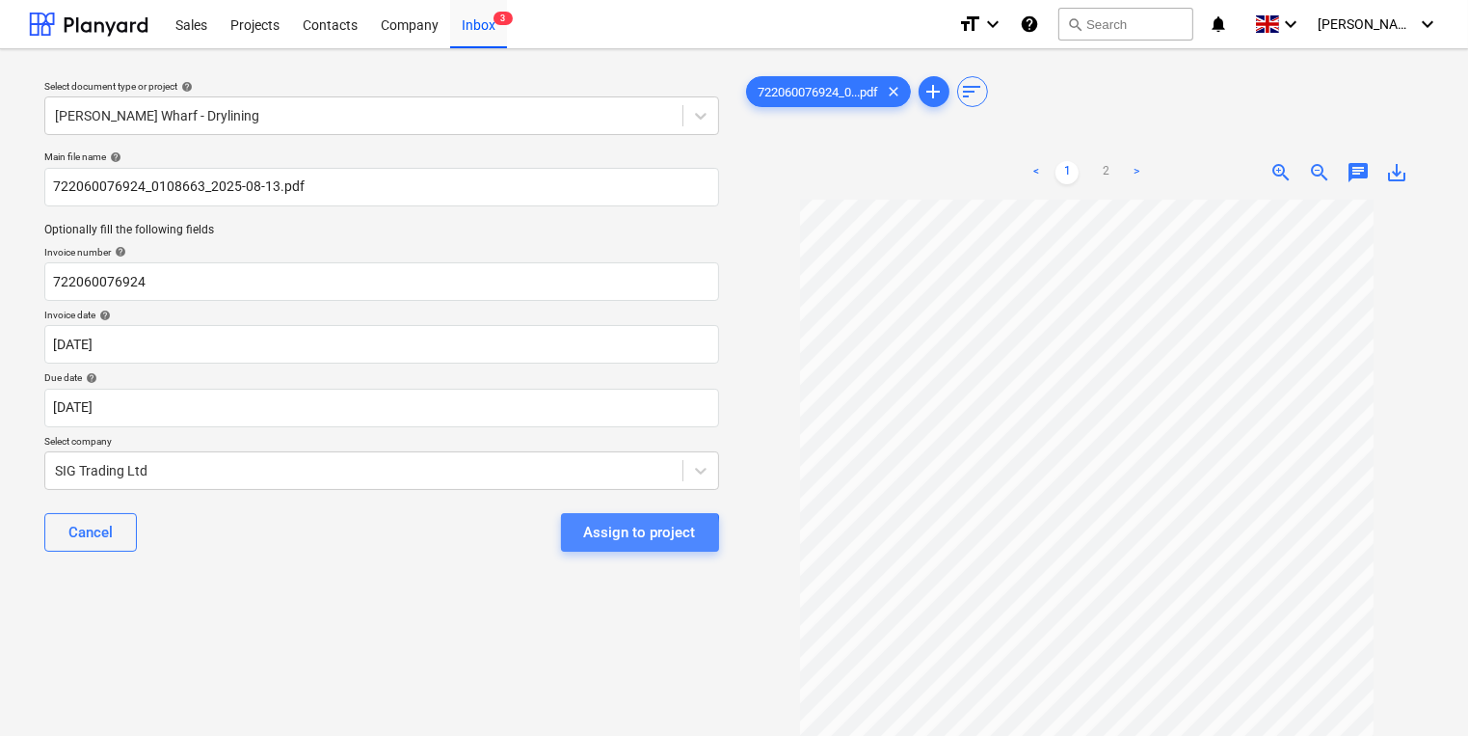
click at [614, 536] on div "Assign to project" at bounding box center [640, 532] width 112 height 25
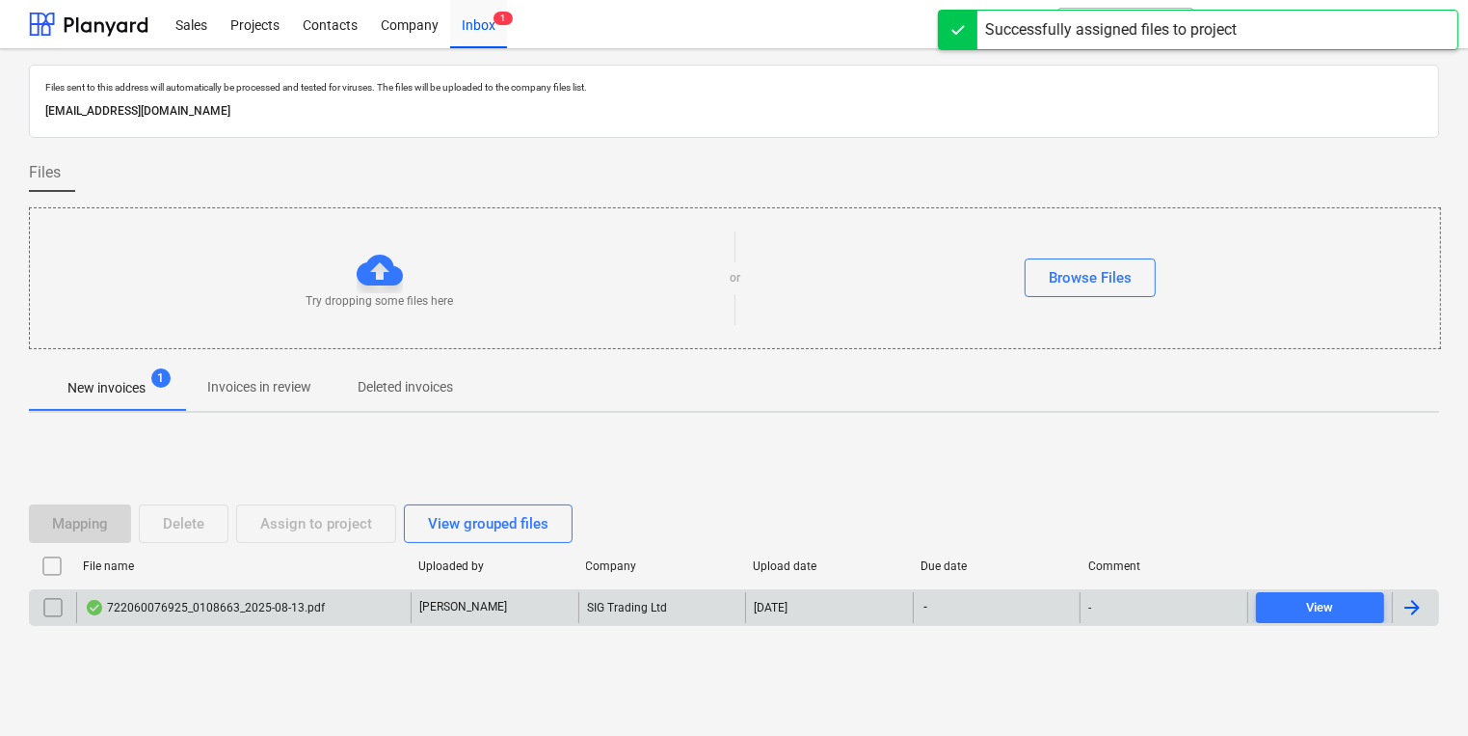
click at [382, 593] on div "722060076925_0108663_2025-08-13.pdf" at bounding box center [243, 607] width 335 height 31
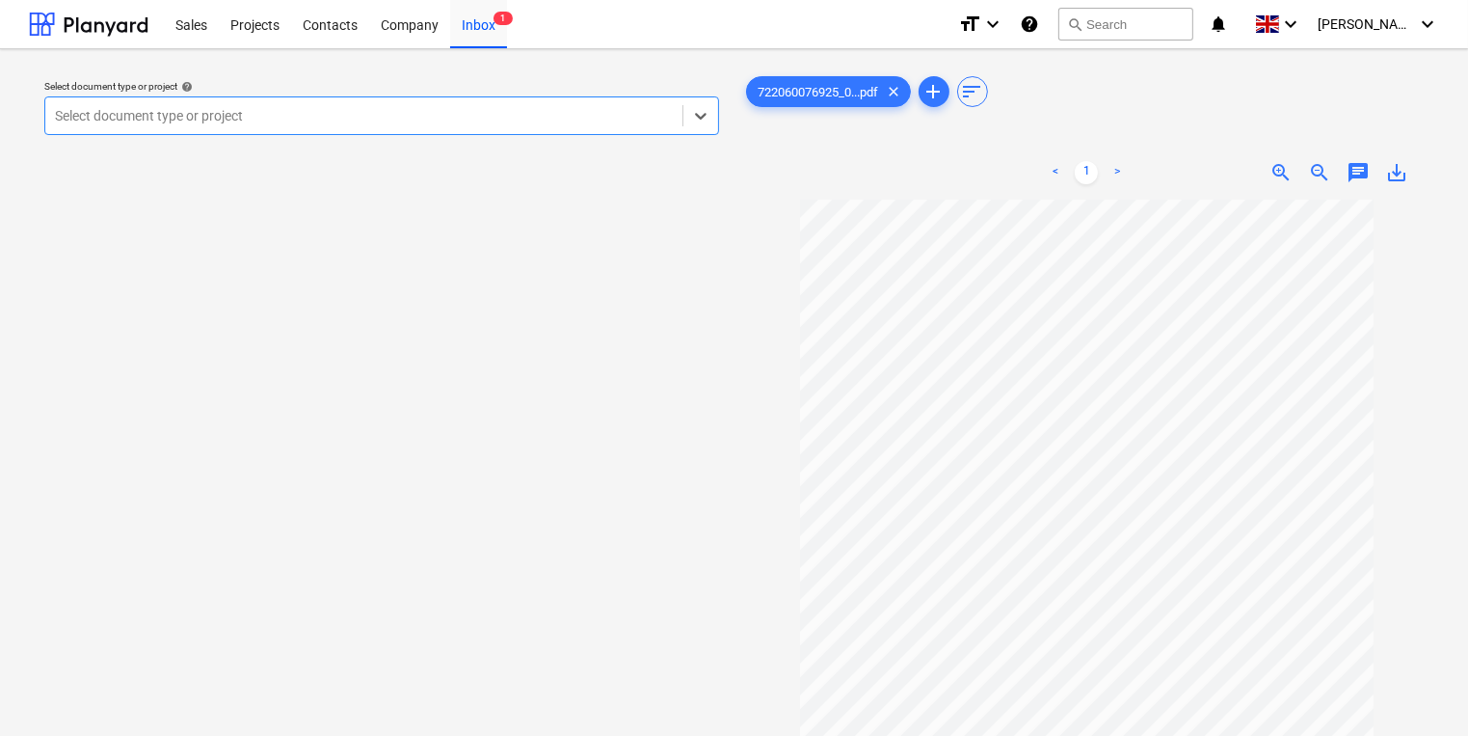
click at [257, 106] on div at bounding box center [364, 115] width 618 height 19
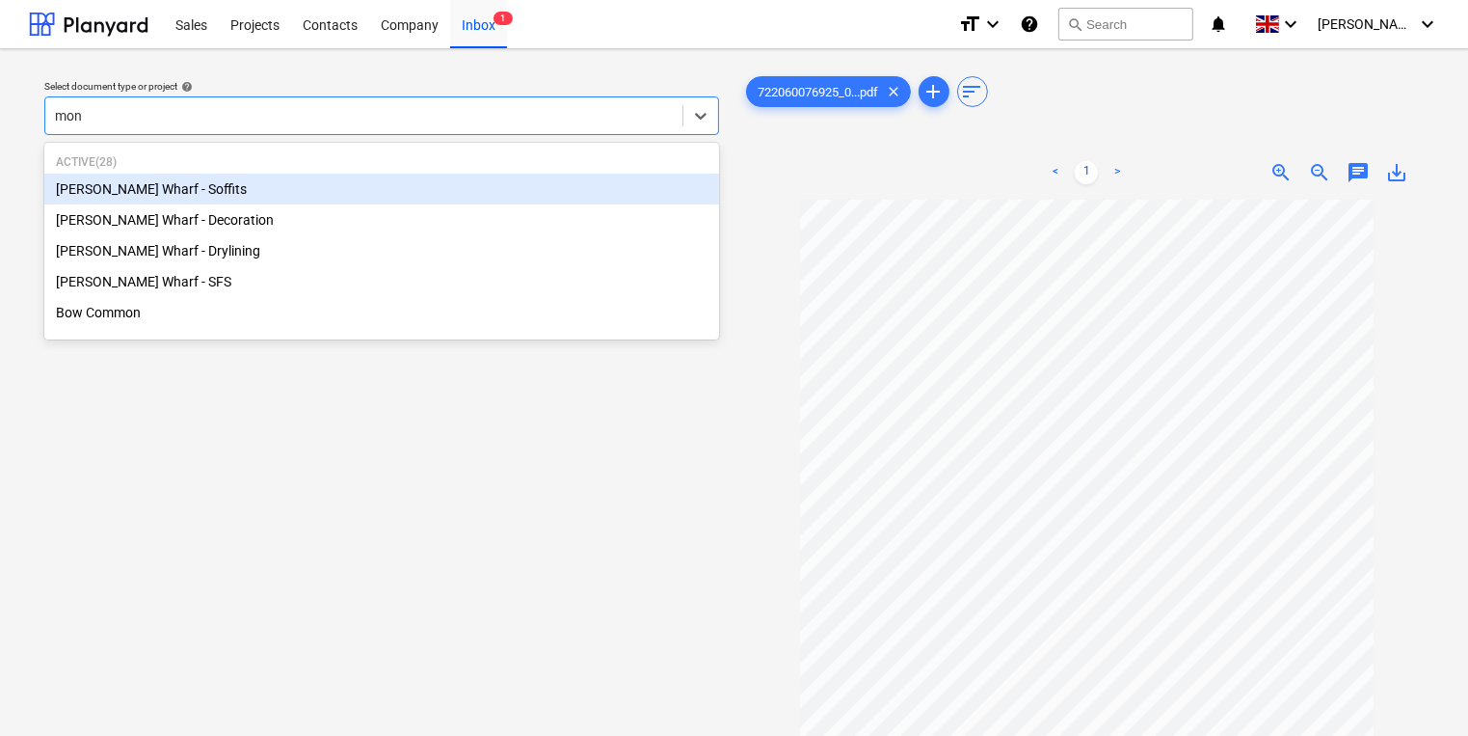
type input "mont"
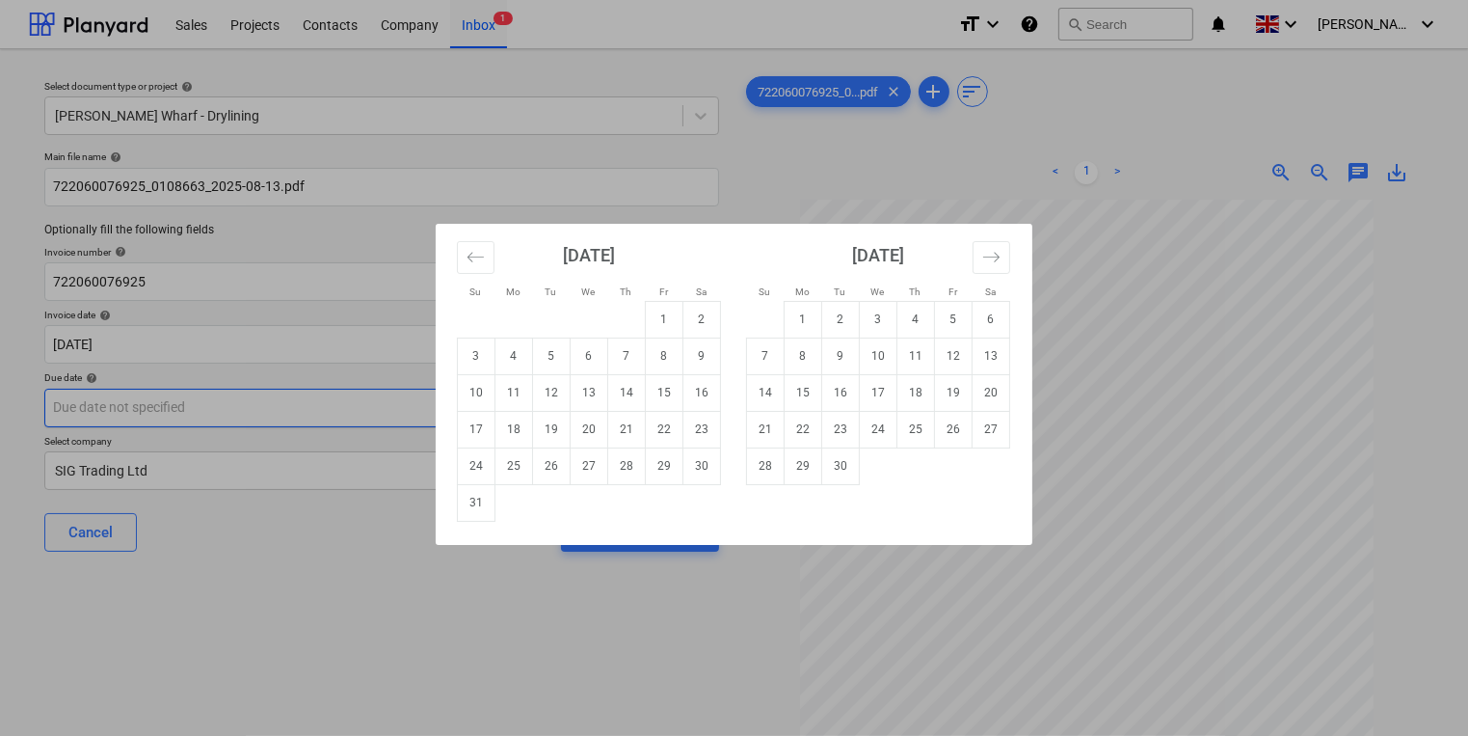
click at [593, 398] on body "Sales Projects Contacts Company Inbox 1 format_size keyboard_arrow_down help se…" at bounding box center [734, 368] width 1468 height 736
click at [837, 466] on td "30" at bounding box center [841, 465] width 38 height 37
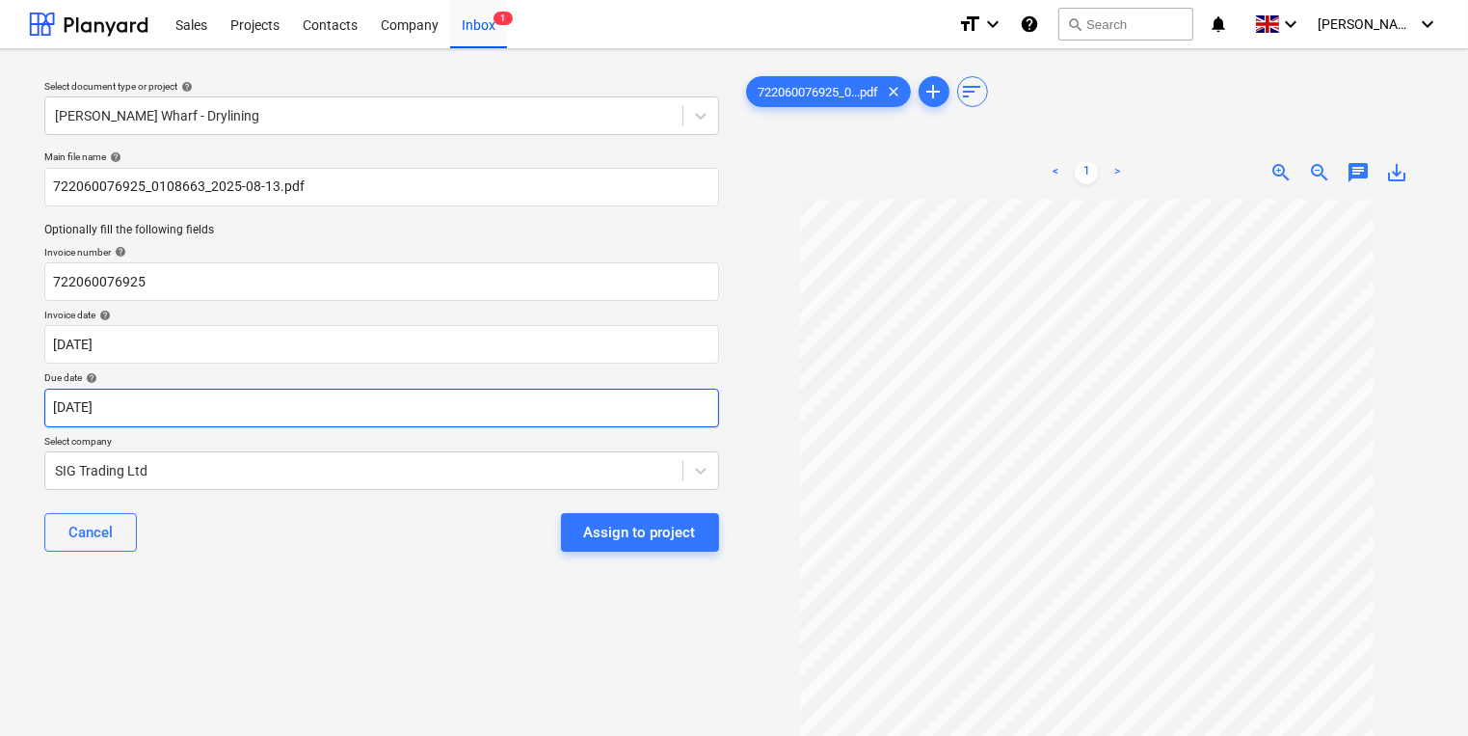
click at [504, 412] on body "Sales Projects Contacts Company Inbox 1 format_size keyboard_arrow_down help se…" at bounding box center [734, 368] width 1468 height 736
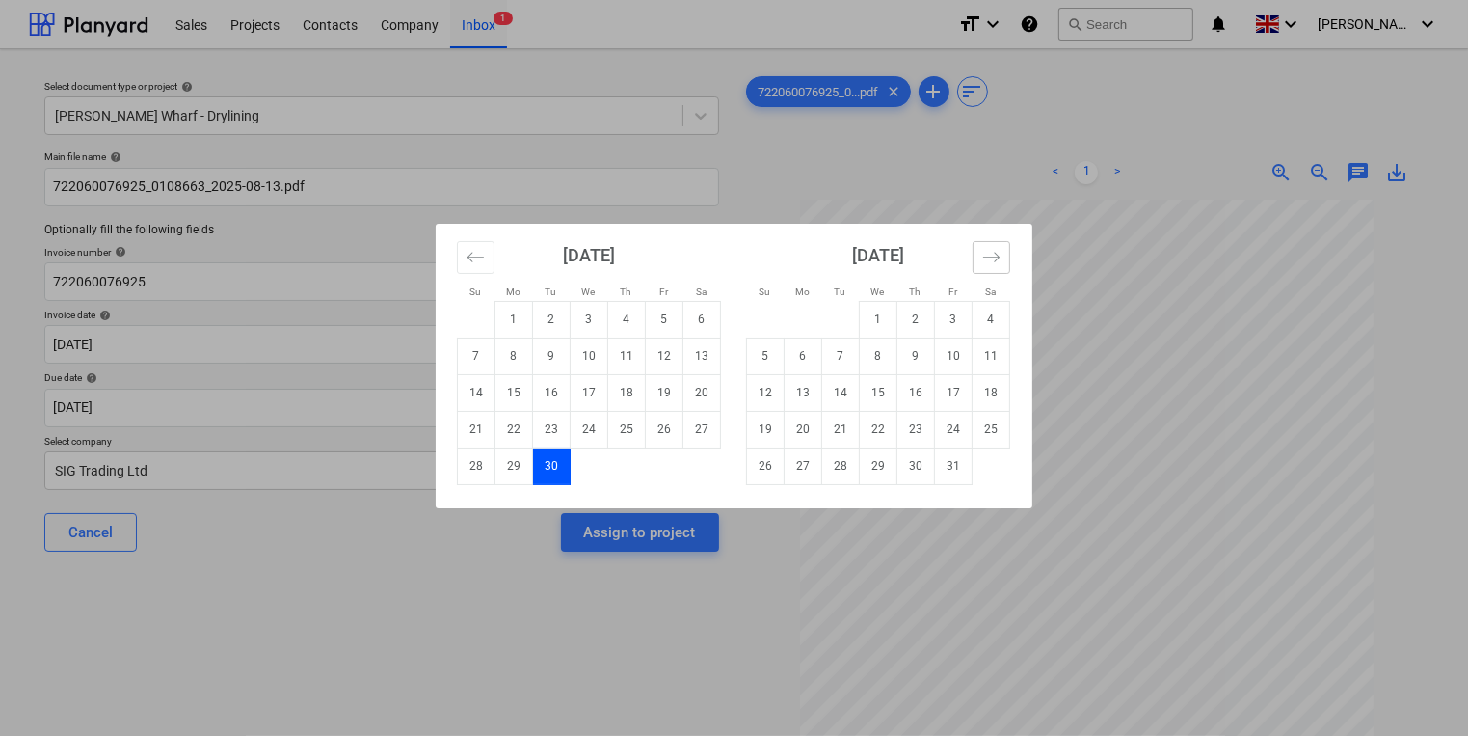
drag, startPoint x: 991, startPoint y: 247, endPoint x: 934, endPoint y: 271, distance: 61.8
click at [934, 271] on div "[DATE] 1 2 3 4 5 6 7 8 9 10 11 12 13 14 15 16 17 18 19 20 21 22 23 24 25 26 27 …" at bounding box center [734, 366] width 596 height 284
click at [881, 395] on td "15" at bounding box center [879, 392] width 38 height 37
type input "[DATE]"
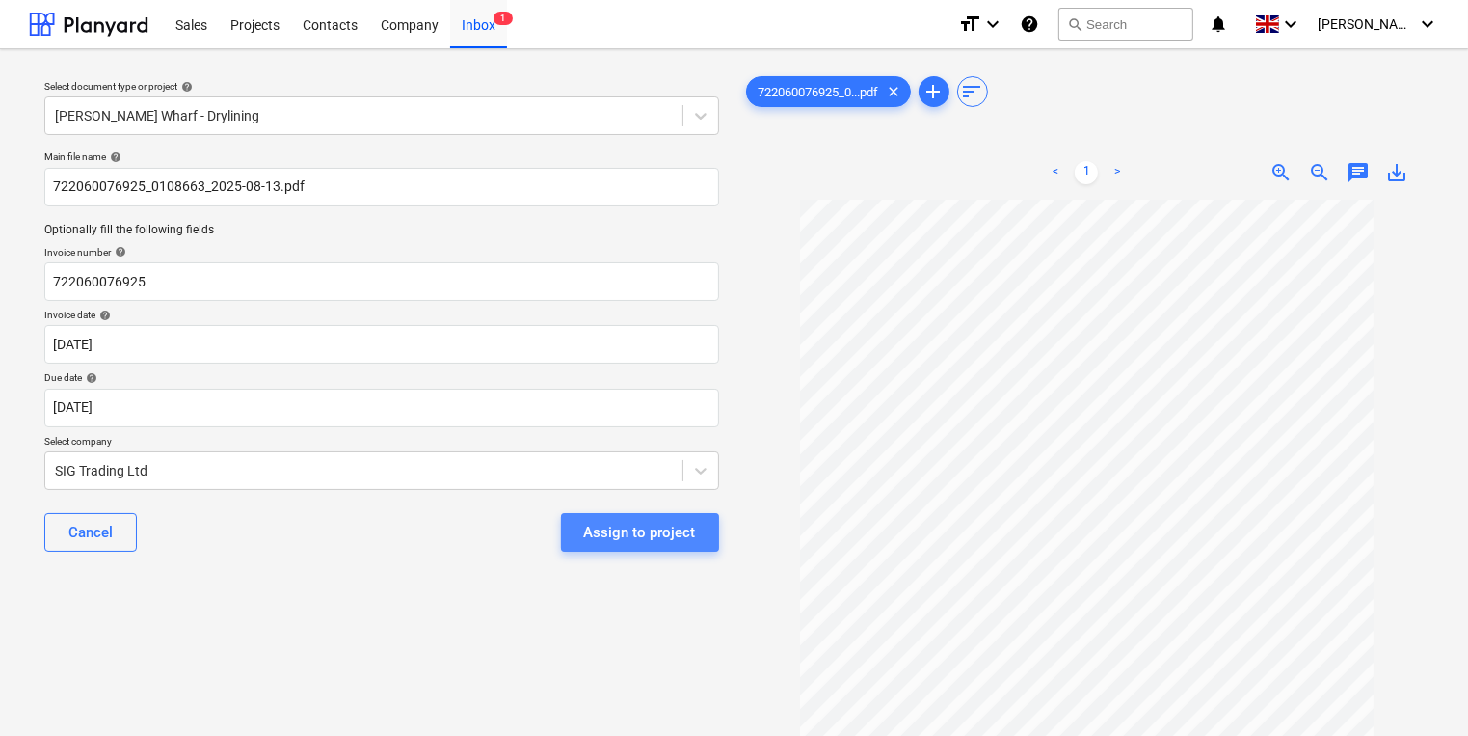
click at [656, 536] on div "Assign to project" at bounding box center [640, 532] width 112 height 25
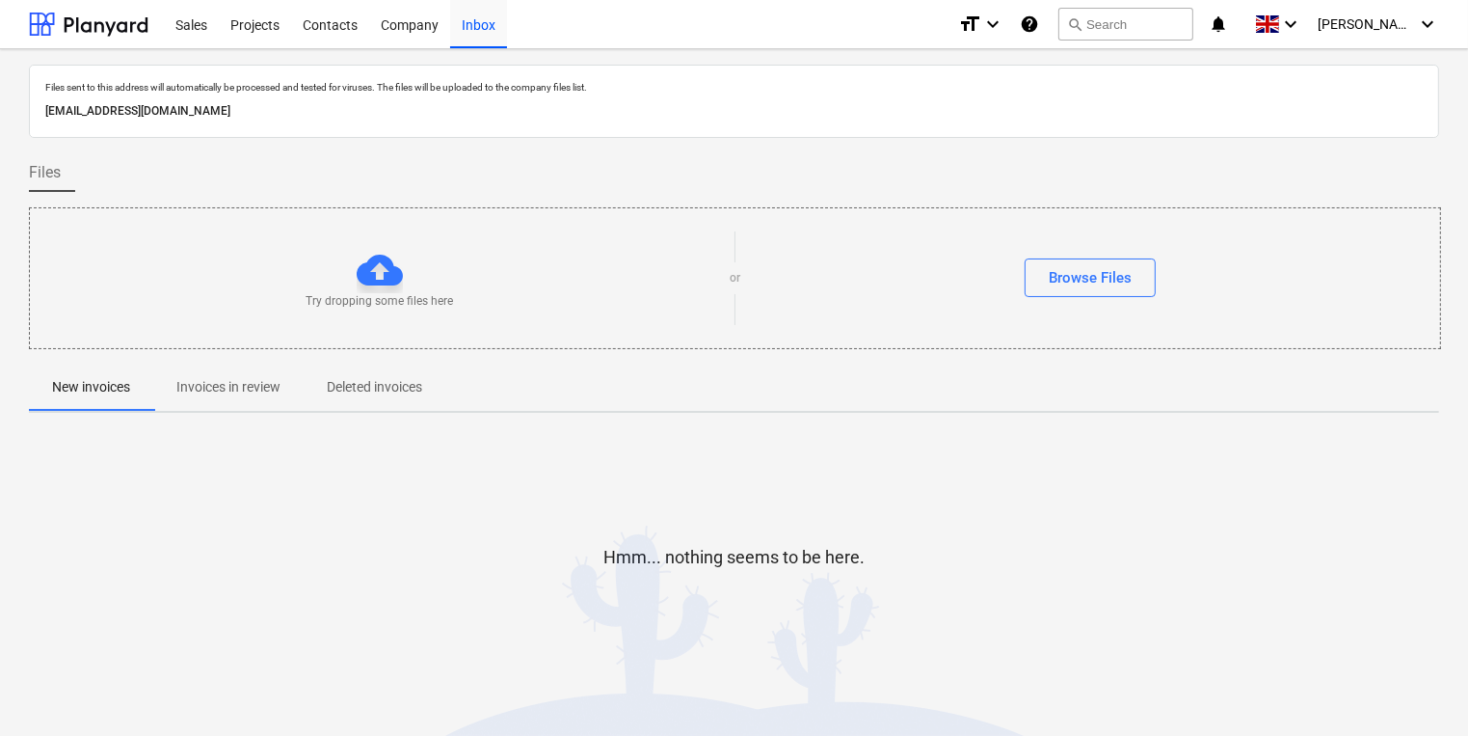
click at [265, 382] on p "Invoices in review" at bounding box center [228, 387] width 104 height 20
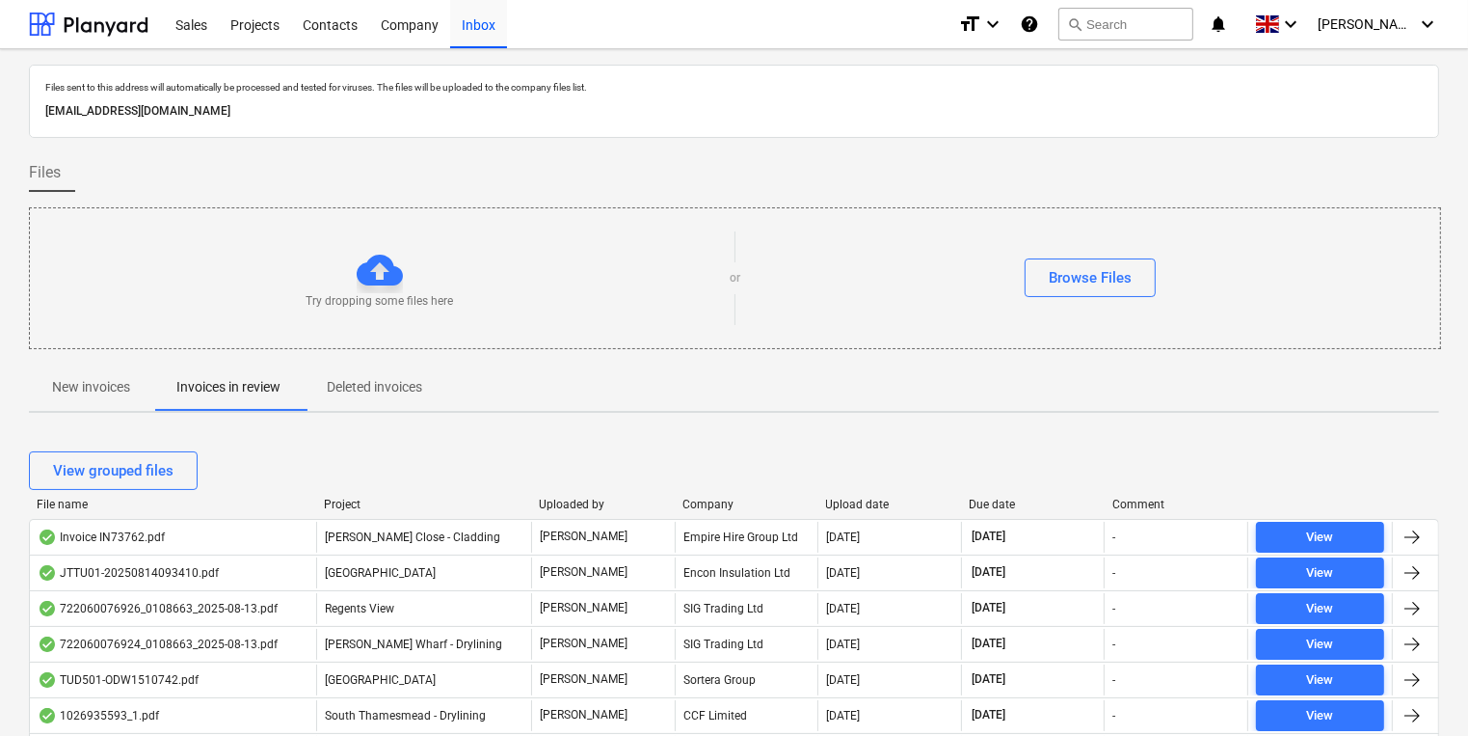
click at [764, 507] on div "Company" at bounding box center [747, 503] width 128 height 13
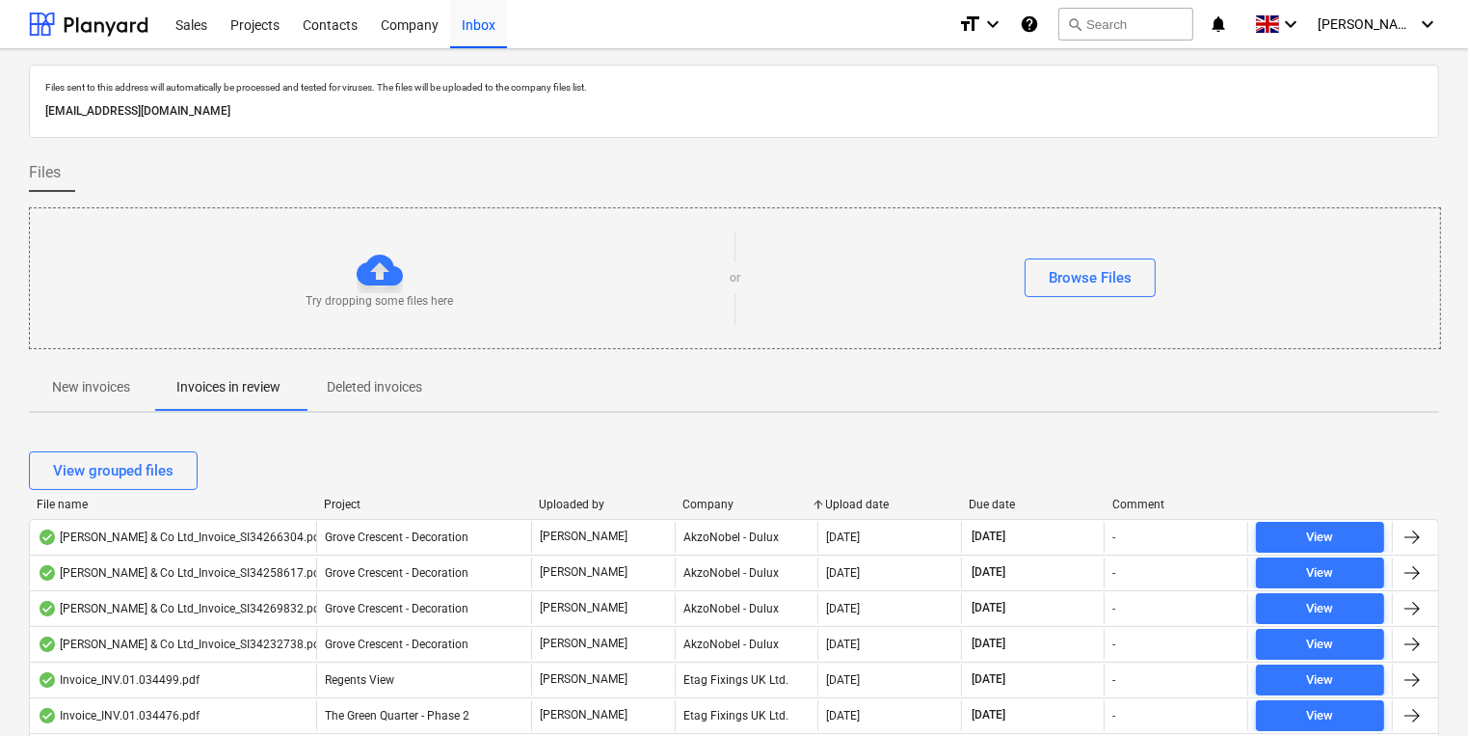
click at [66, 397] on span "New invoices" at bounding box center [91, 387] width 124 height 32
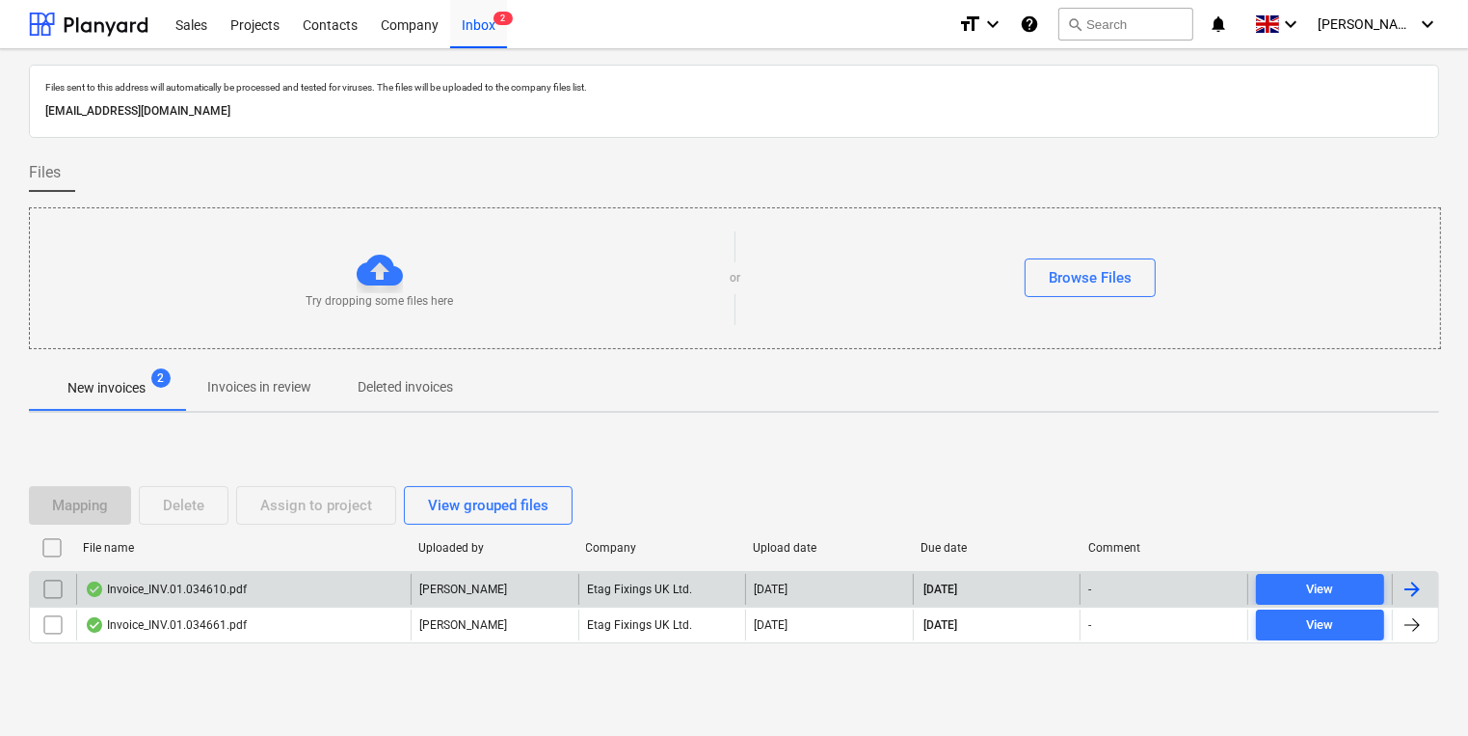
click at [297, 588] on div "Invoice_INV.01.034610.pdf" at bounding box center [243, 589] width 335 height 31
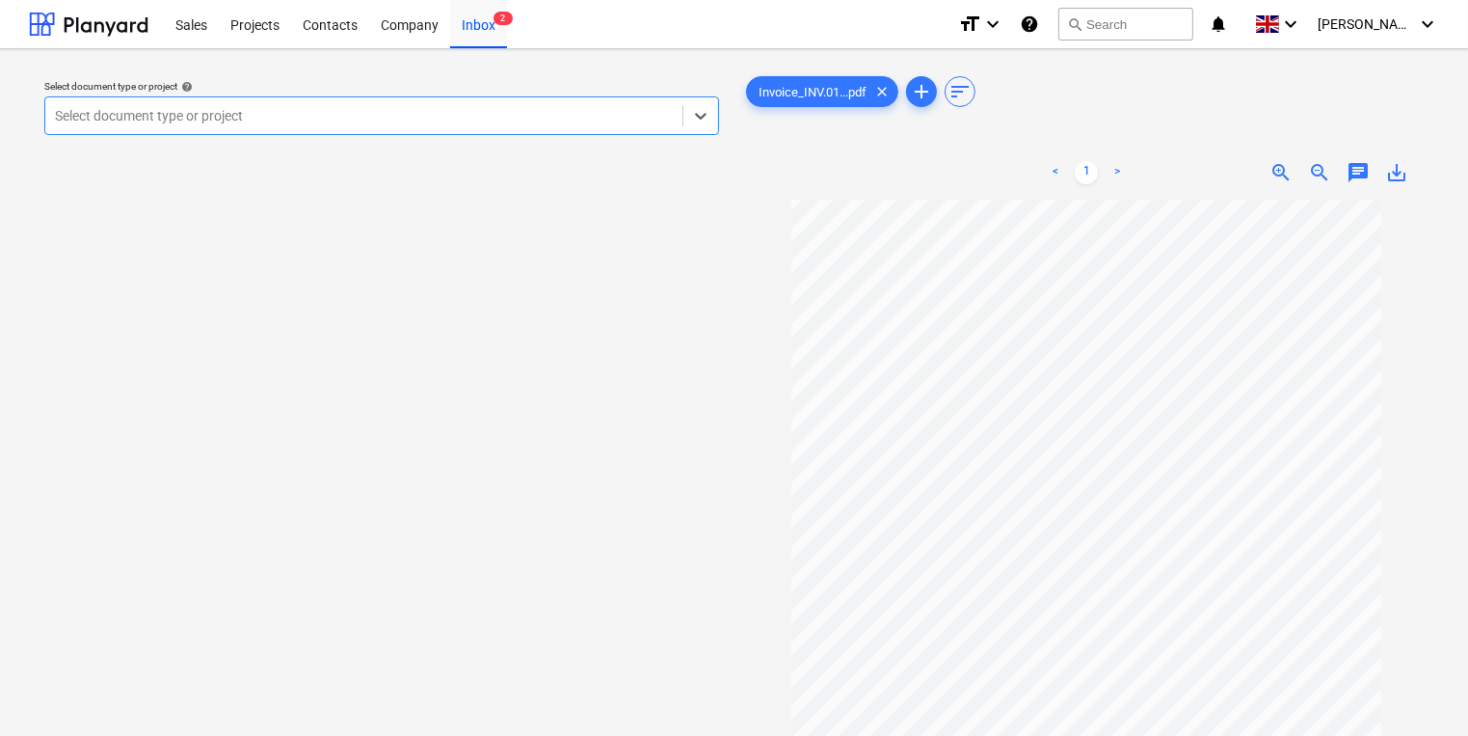
click at [345, 116] on div at bounding box center [364, 115] width 618 height 19
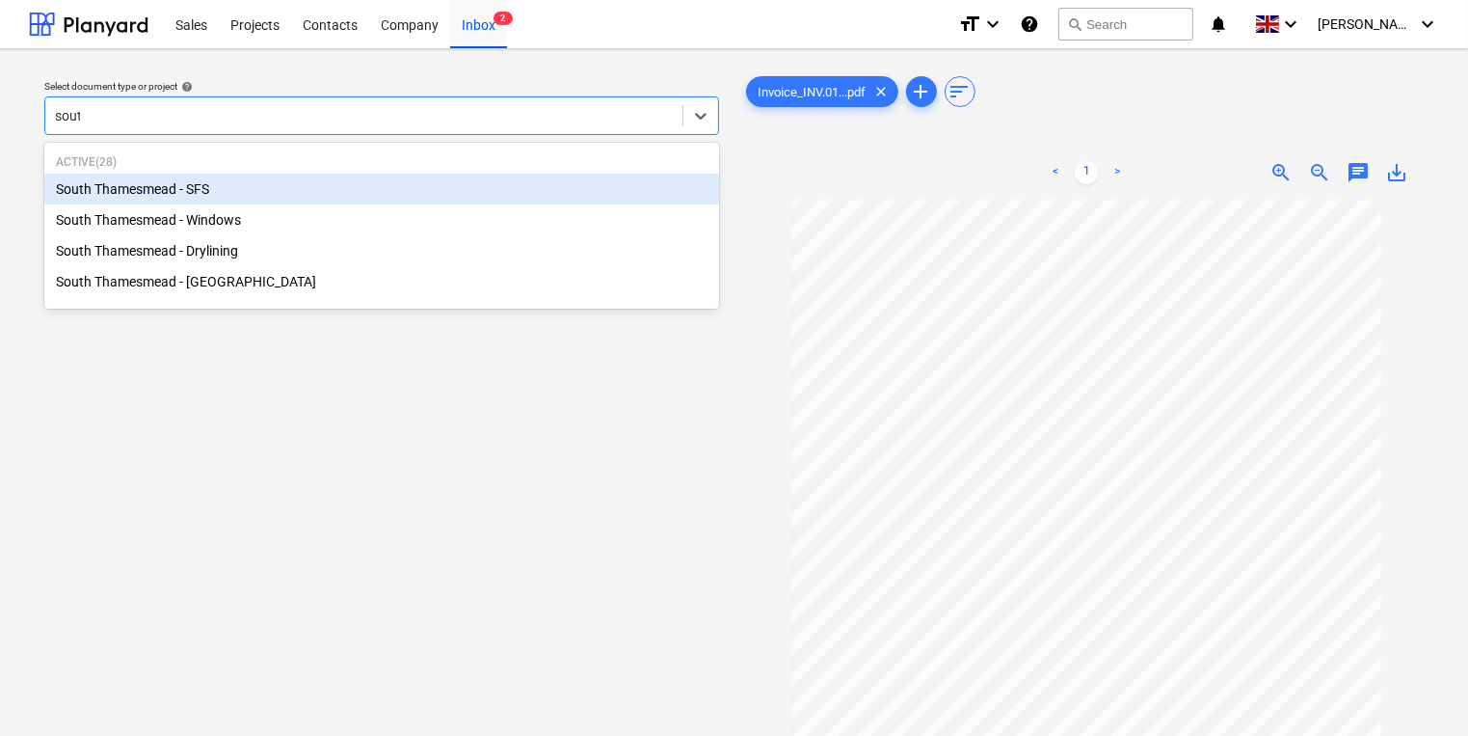
type input "south"
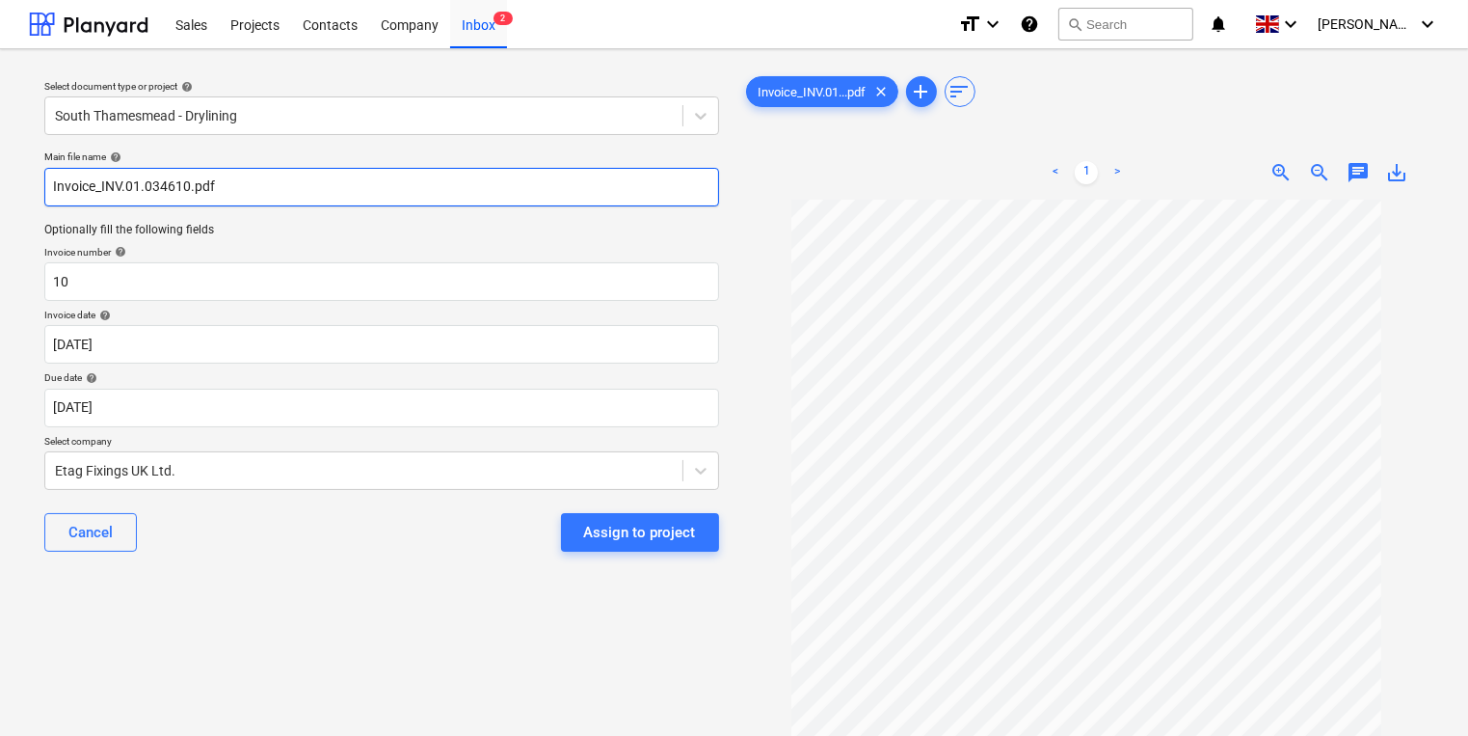
drag, startPoint x: 189, startPoint y: 188, endPoint x: 100, endPoint y: 193, distance: 88.8
click at [100, 193] on input "Invoice_INV.01.034610.pdf" at bounding box center [381, 187] width 675 height 39
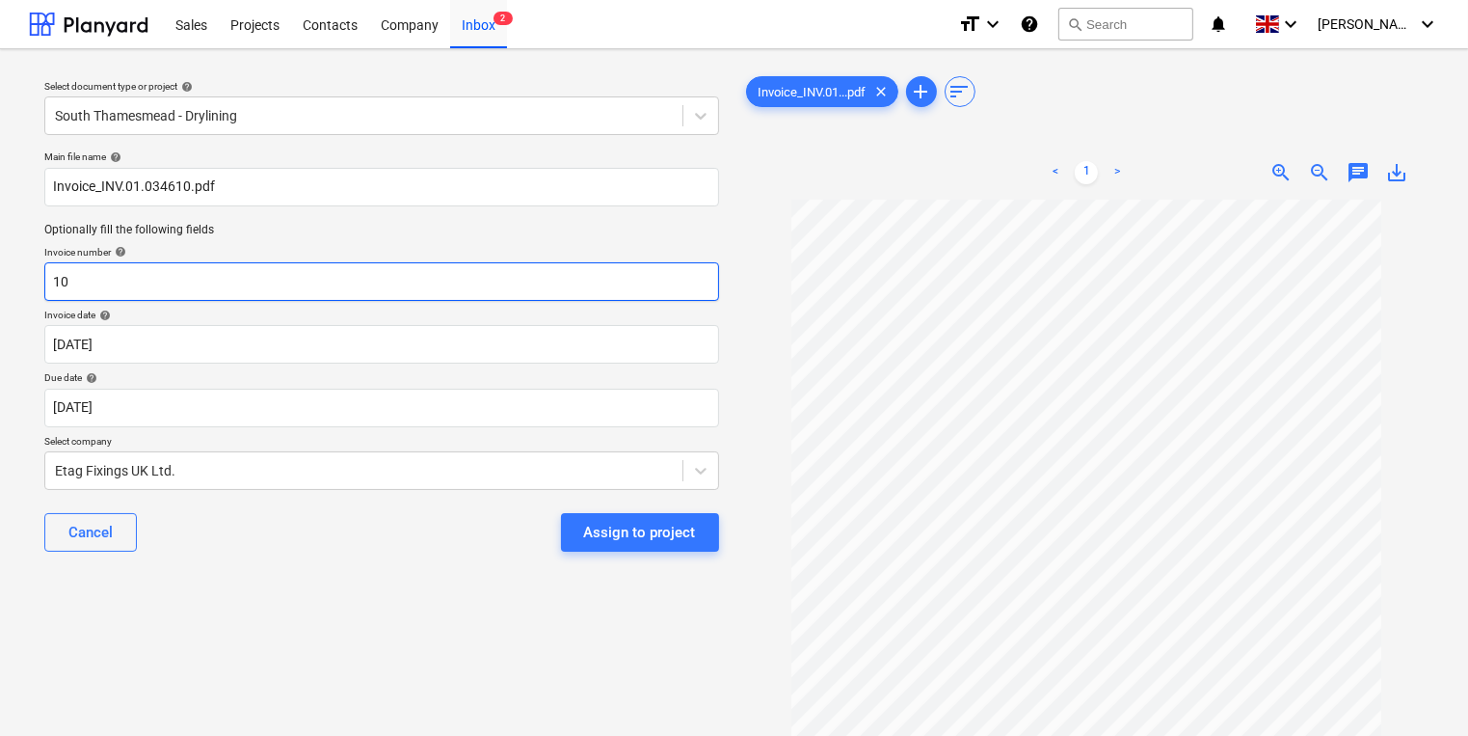
drag, startPoint x: 96, startPoint y: 287, endPoint x: 41, endPoint y: 284, distance: 55.0
click at [41, 284] on div "Main file name help Invoice_INV.01.034610.pdf Optionally fill the following fie…" at bounding box center [382, 359] width 690 height 432
paste input "INV.01.0346"
click at [46, 285] on input "INV.01.034610" at bounding box center [381, 281] width 675 height 39
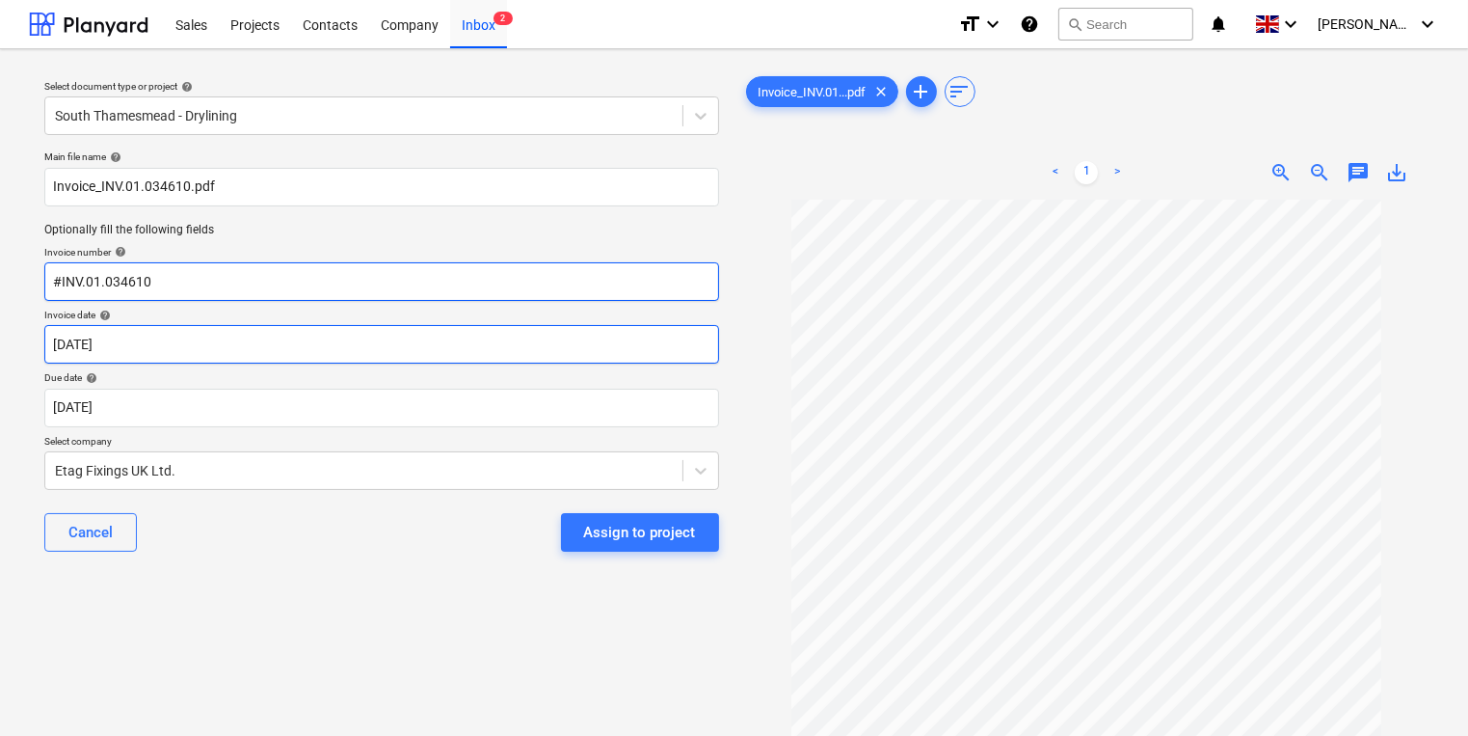
type input "#INV.01.034610"
click at [139, 343] on body "Sales Projects Contacts Company Inbox 2 format_size keyboard_arrow_down help se…" at bounding box center [734, 368] width 1468 height 736
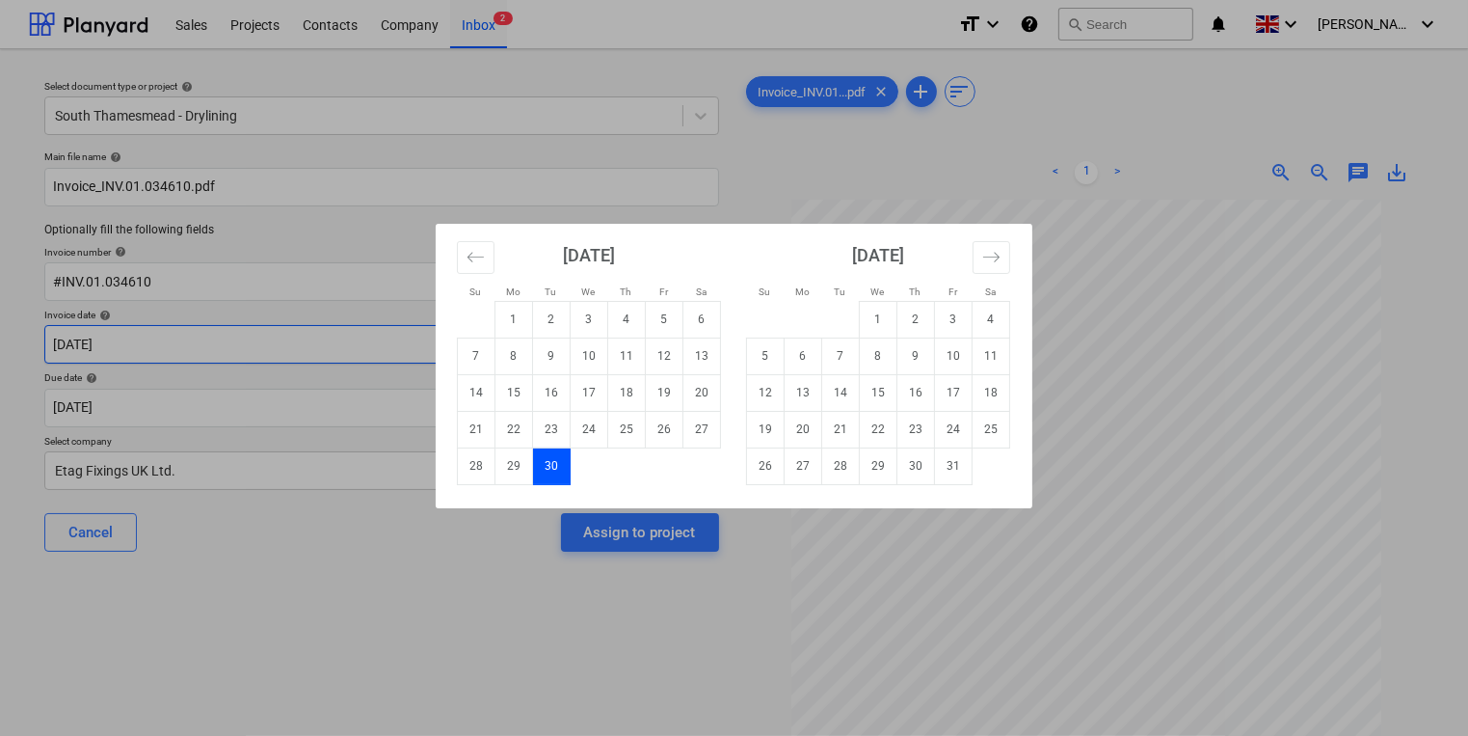
click at [695, 355] on td "13" at bounding box center [703, 355] width 38 height 37
click at [696, 355] on body "Sales Projects Contacts Company Inbox 2 format_size keyboard_arrow_down help se…" at bounding box center [734, 368] width 1468 height 736
click at [470, 250] on icon "Move backward to switch to the previous month." at bounding box center [476, 257] width 18 height 18
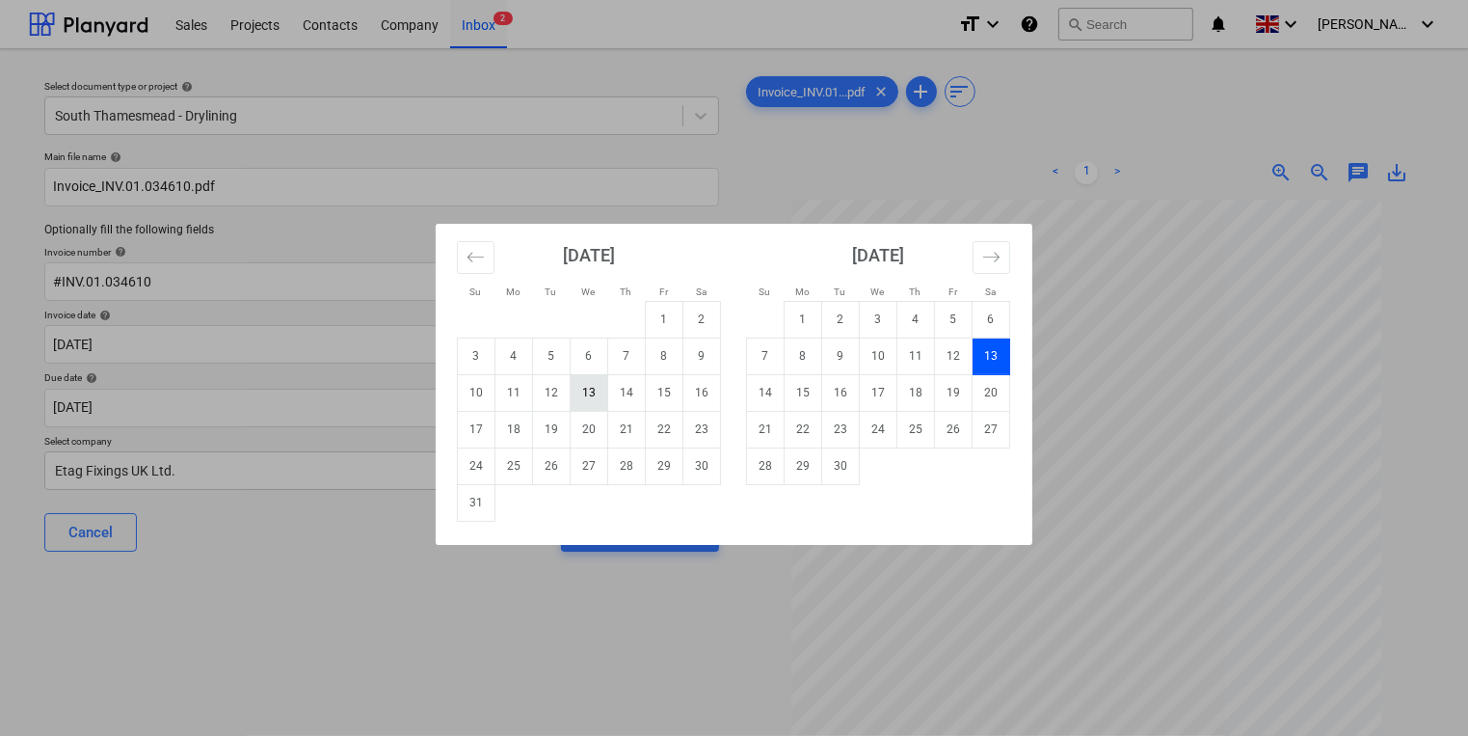
click at [586, 392] on td "13" at bounding box center [590, 392] width 38 height 37
type input "[DATE]"
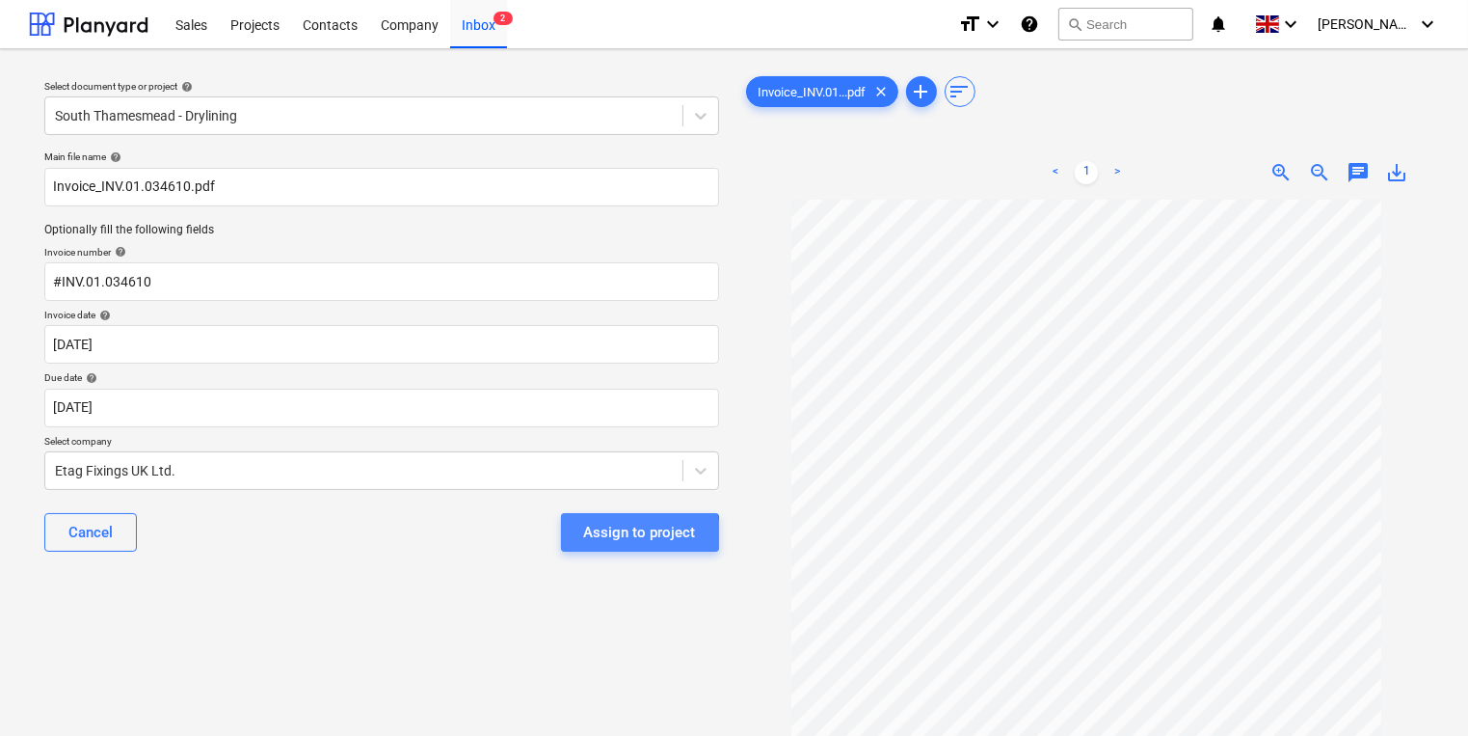
click at [632, 534] on div "Assign to project" at bounding box center [640, 532] width 112 height 25
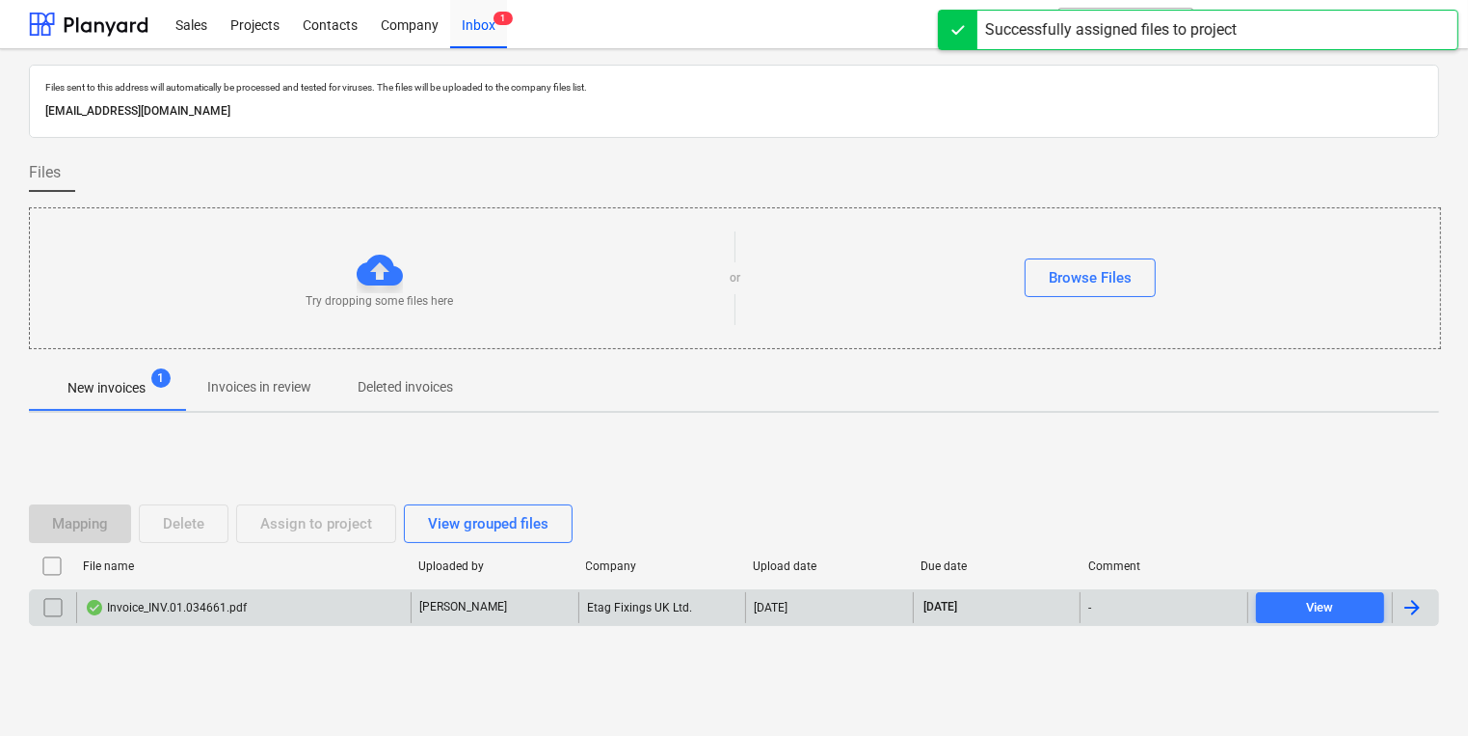
click at [231, 607] on div "Invoice_INV.01.034661.pdf" at bounding box center [166, 607] width 162 height 15
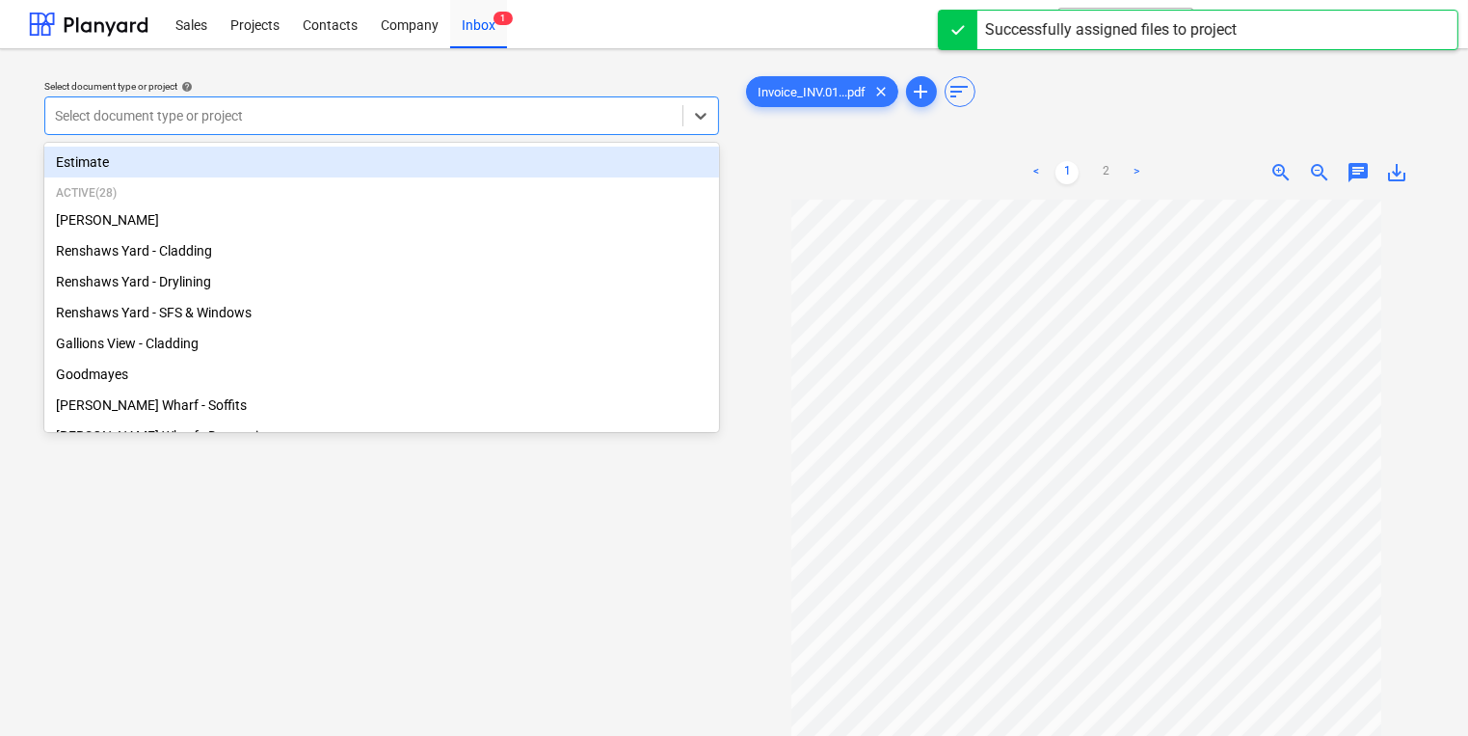
click at [298, 114] on div at bounding box center [364, 115] width 618 height 19
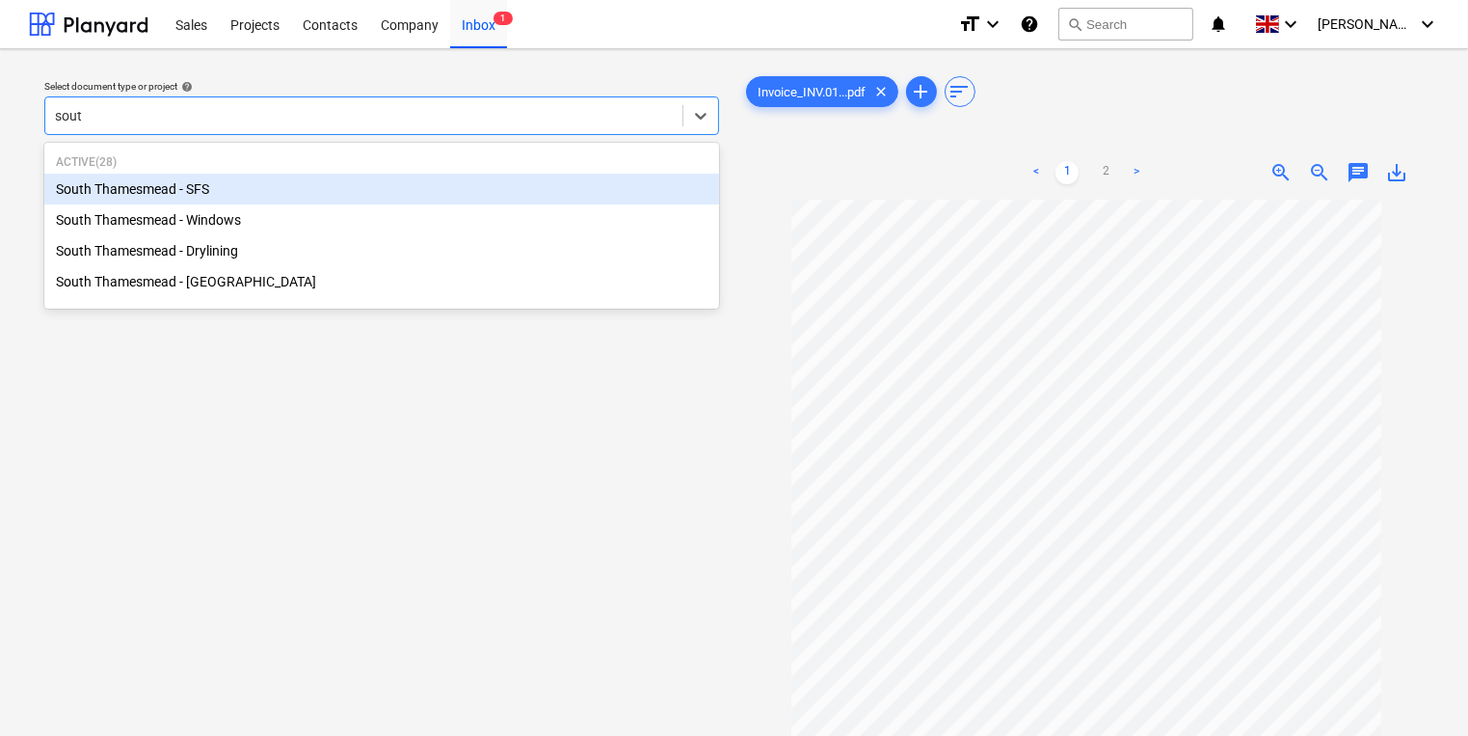
type input "south"
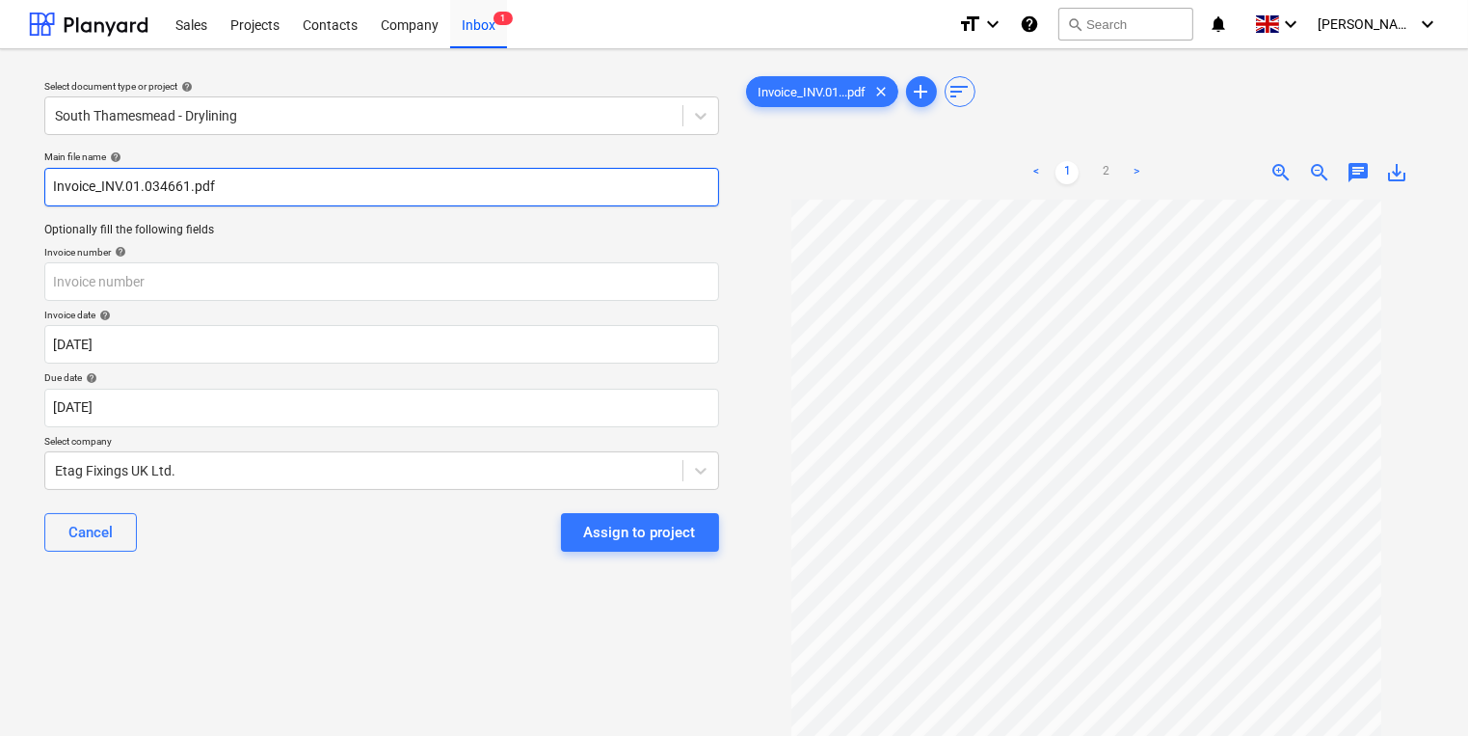
drag, startPoint x: 104, startPoint y: 186, endPoint x: 147, endPoint y: 181, distance: 42.7
click at [147, 181] on input "Invoice_INV.01.034661.pdf" at bounding box center [381, 187] width 675 height 39
drag, startPoint x: 189, startPoint y: 189, endPoint x: 100, endPoint y: 192, distance: 88.7
click at [100, 192] on input "Invoice_INV.01.034661.pdf" at bounding box center [381, 187] width 675 height 39
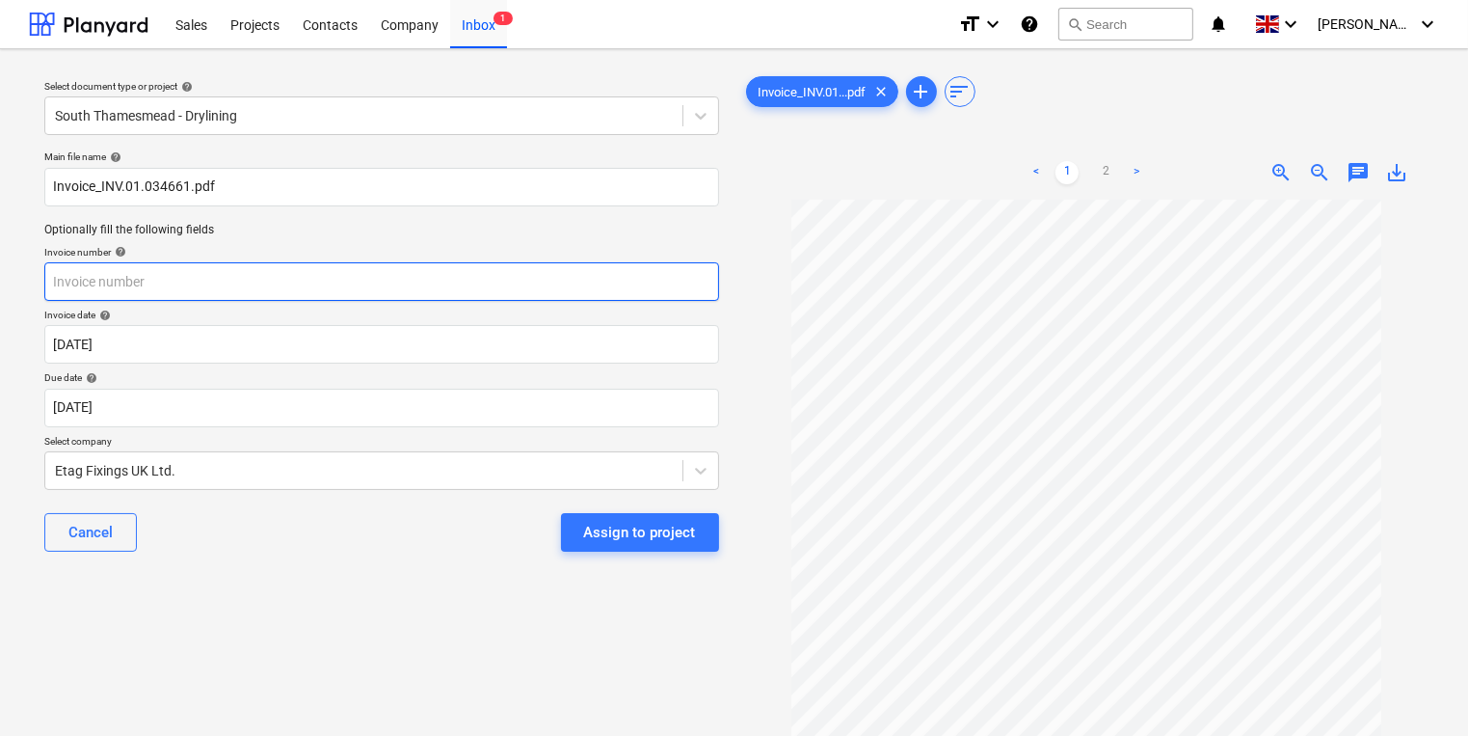
click at [212, 275] on input "text" at bounding box center [381, 281] width 675 height 39
paste input "INV.01.034661"
click at [53, 282] on input "INV.01.034661" at bounding box center [381, 281] width 675 height 39
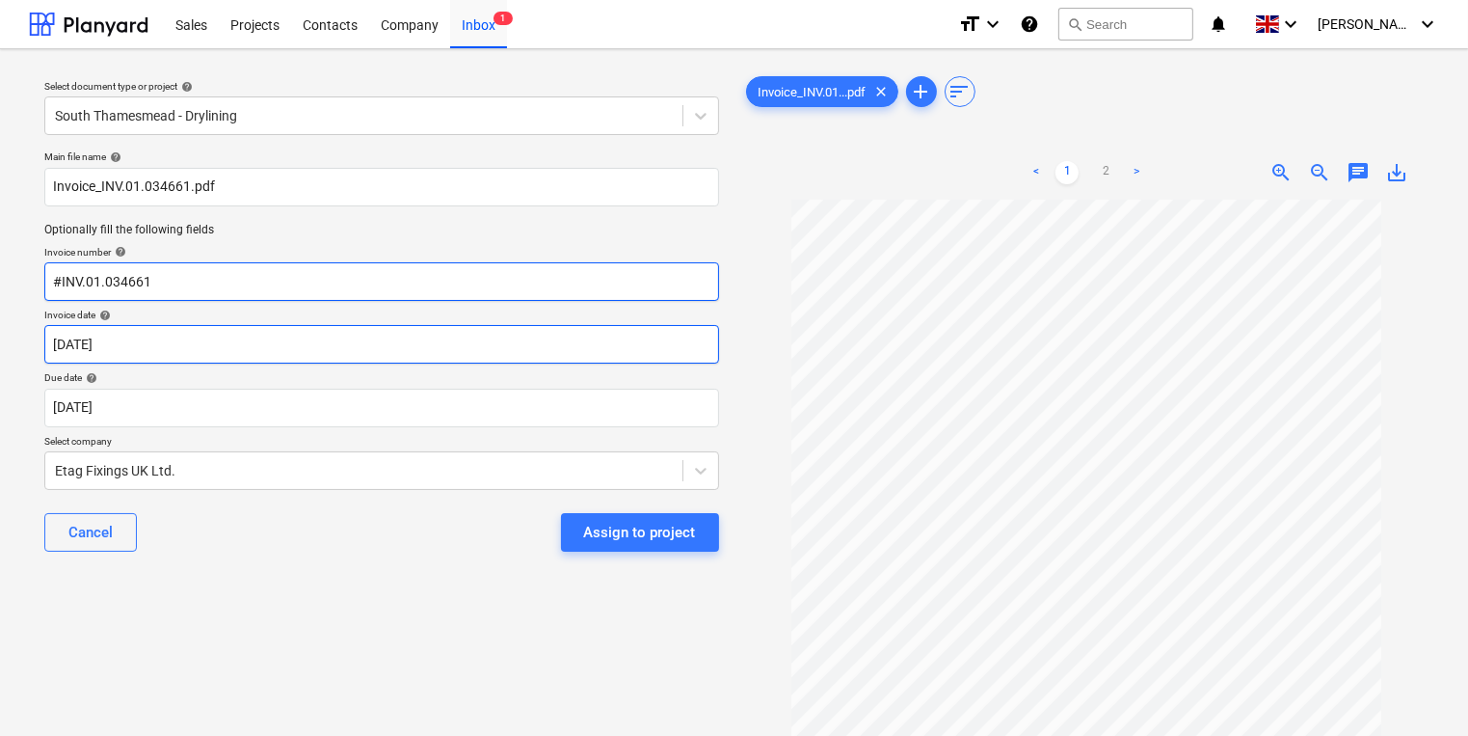
type input "#INV.01.034661"
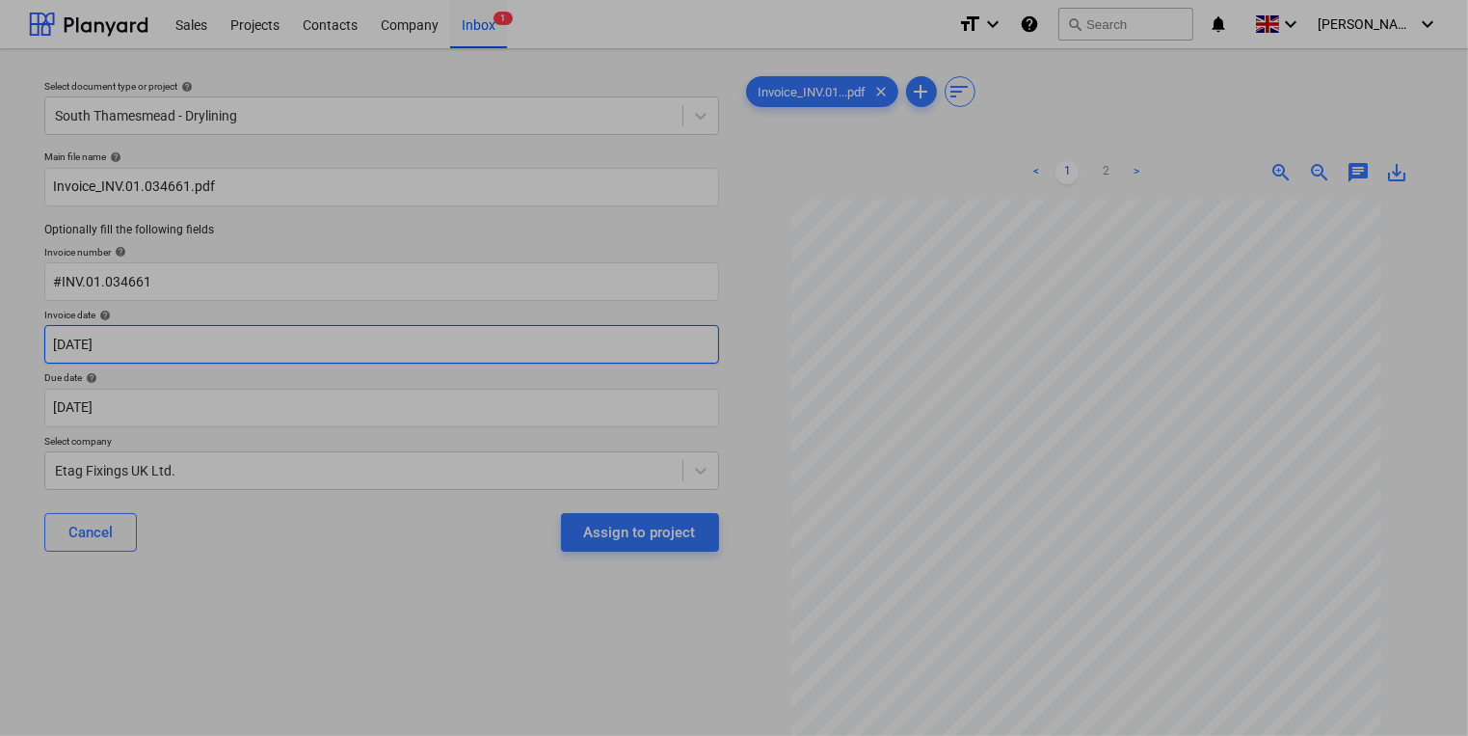
click at [268, 339] on body "Sales Projects Contacts Company Inbox 1 format_size keyboard_arrow_down help se…" at bounding box center [734, 368] width 1468 height 736
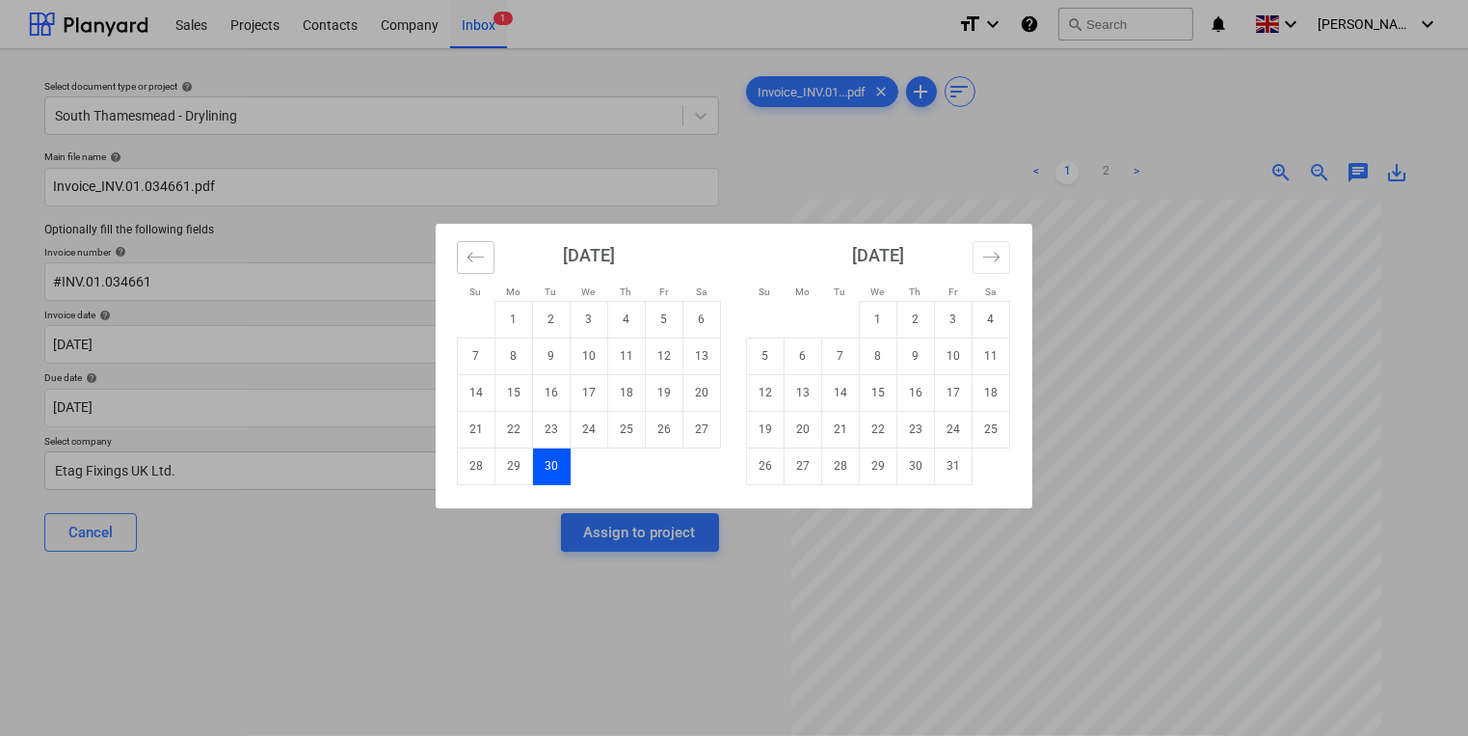
click at [474, 248] on icon "Move backward to switch to the previous month." at bounding box center [476, 257] width 18 height 18
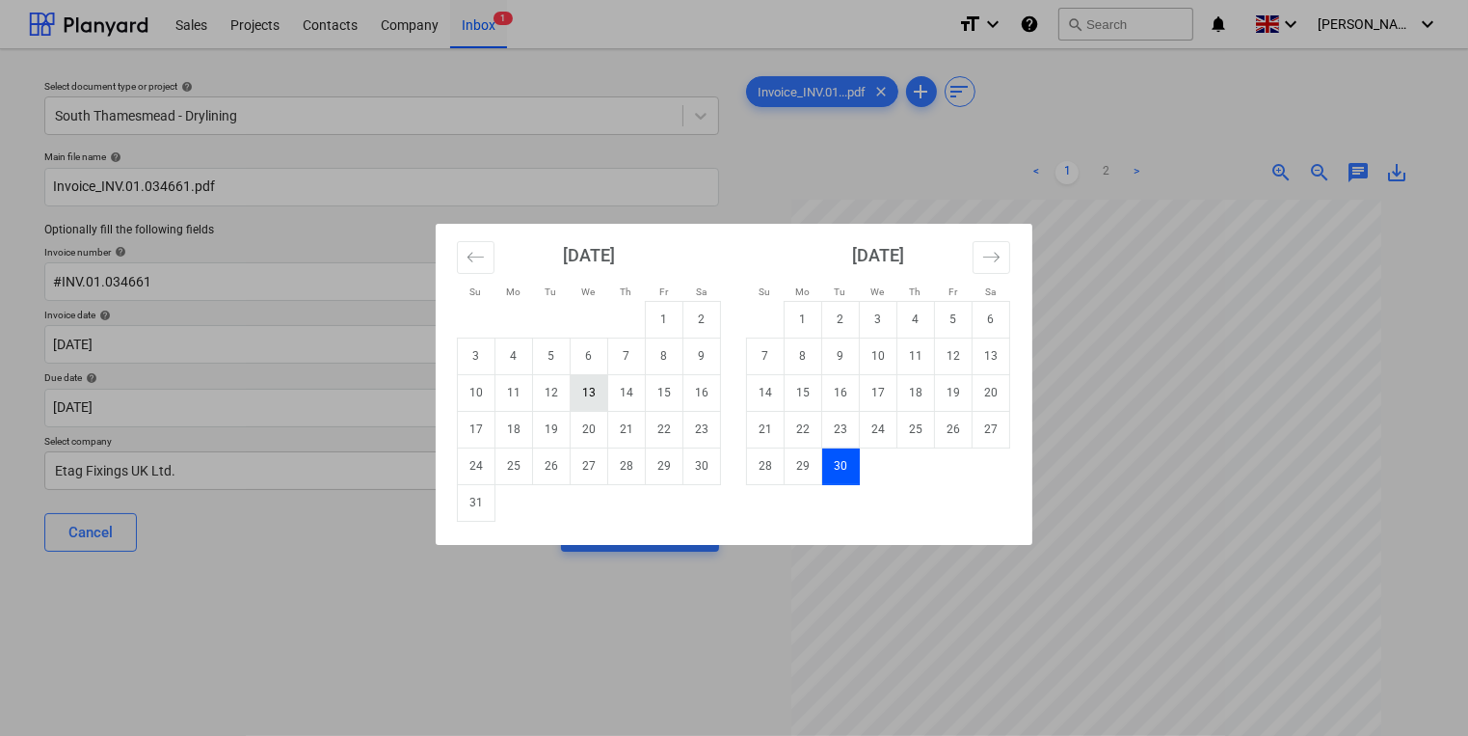
click at [587, 385] on td "13" at bounding box center [590, 392] width 38 height 37
type input "[DATE]"
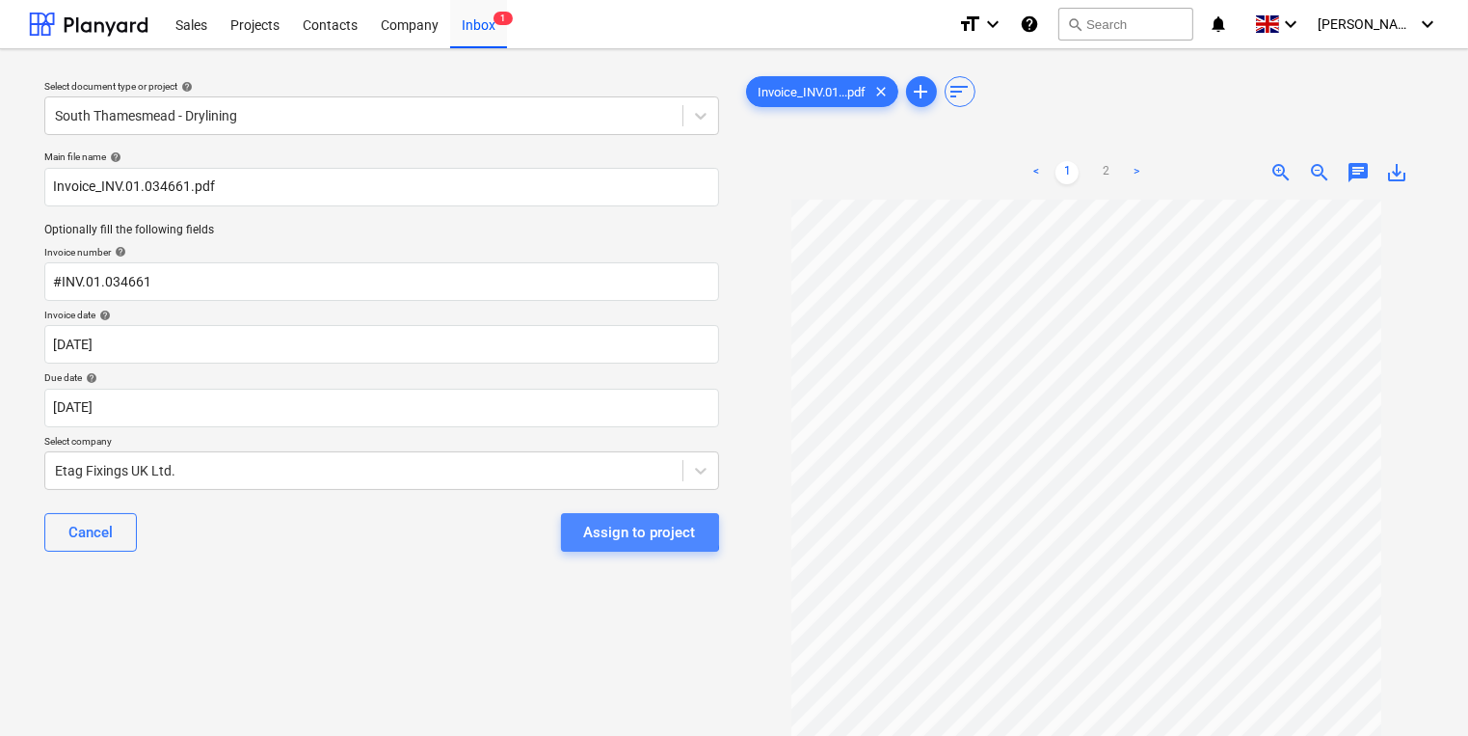
click at [625, 531] on div "Assign to project" at bounding box center [640, 532] width 112 height 25
